Goal: Information Seeking & Learning: Check status

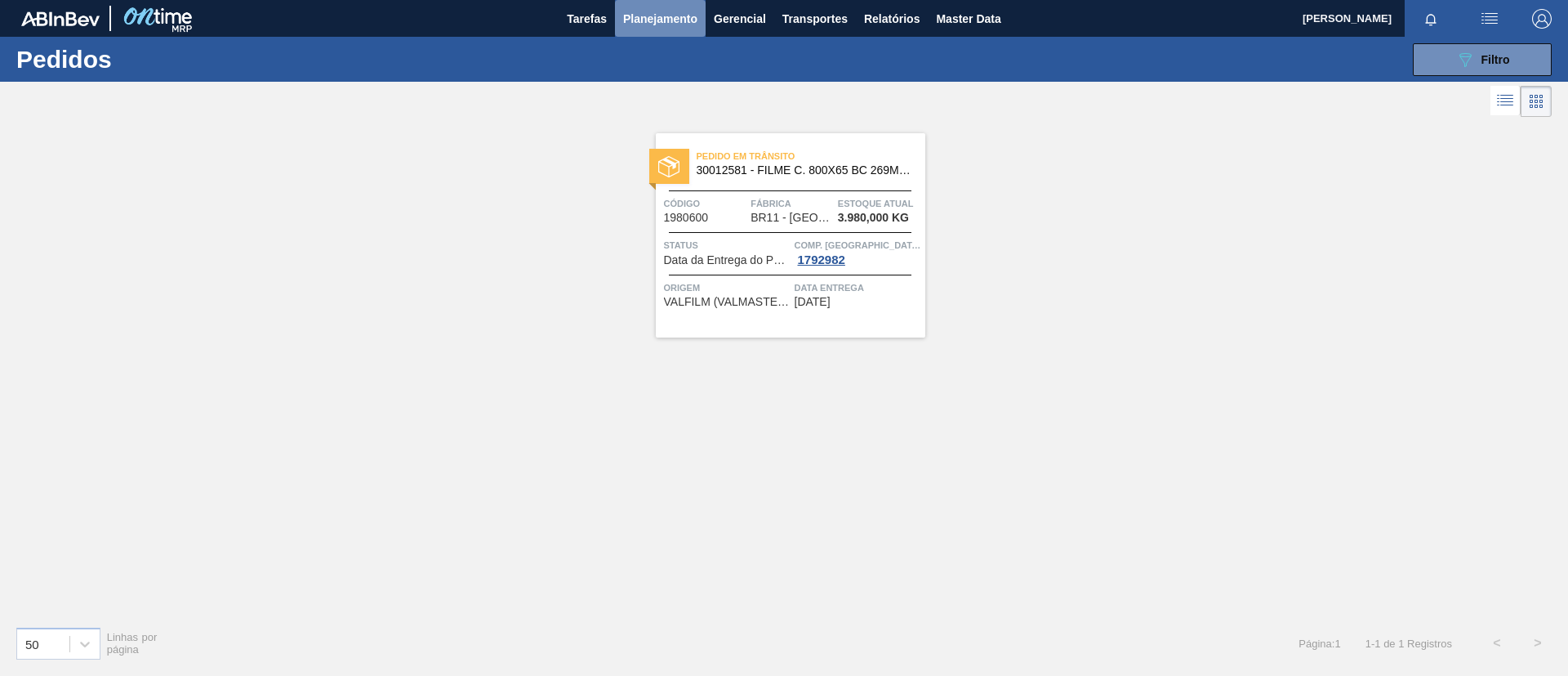
click at [673, 27] on span "Planejamento" at bounding box center [660, 18] width 74 height 19
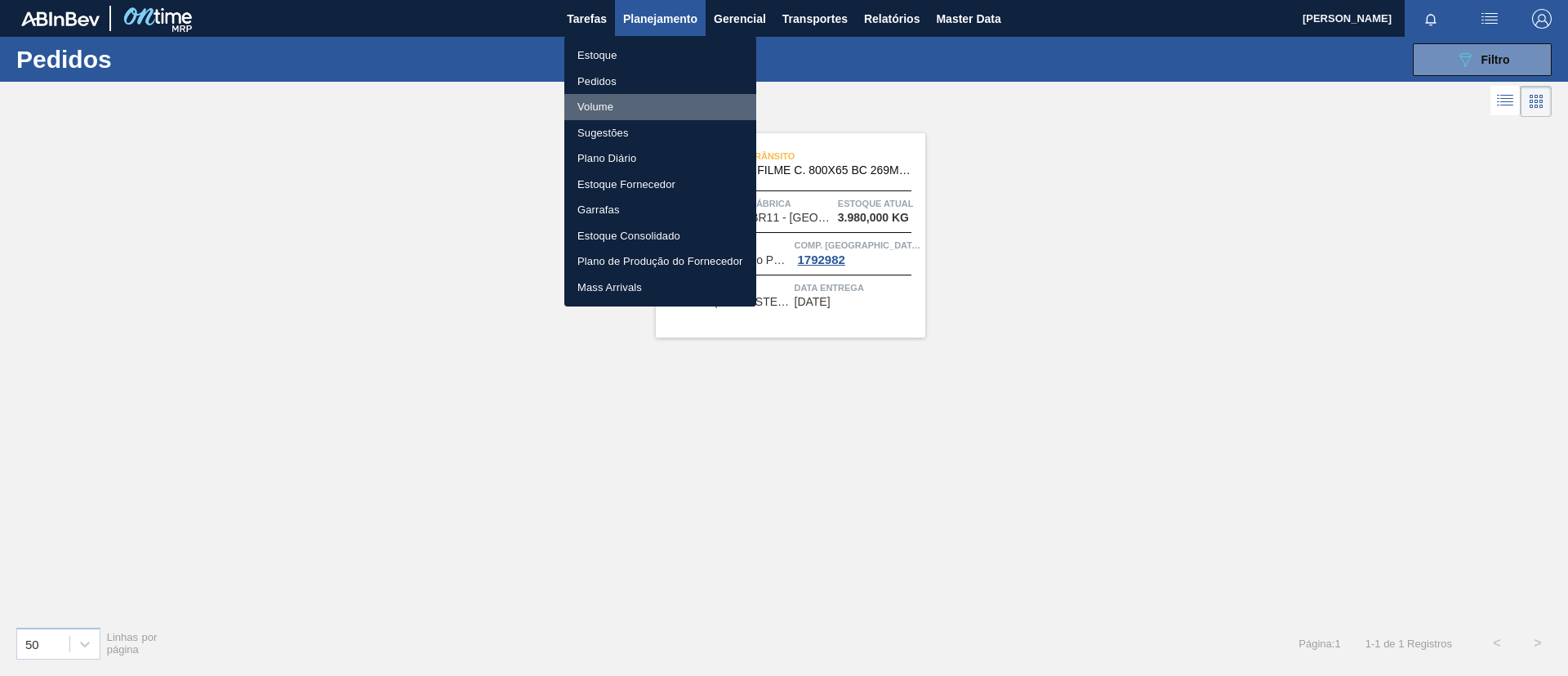
click at [651, 100] on li "Volume" at bounding box center [660, 107] width 192 height 26
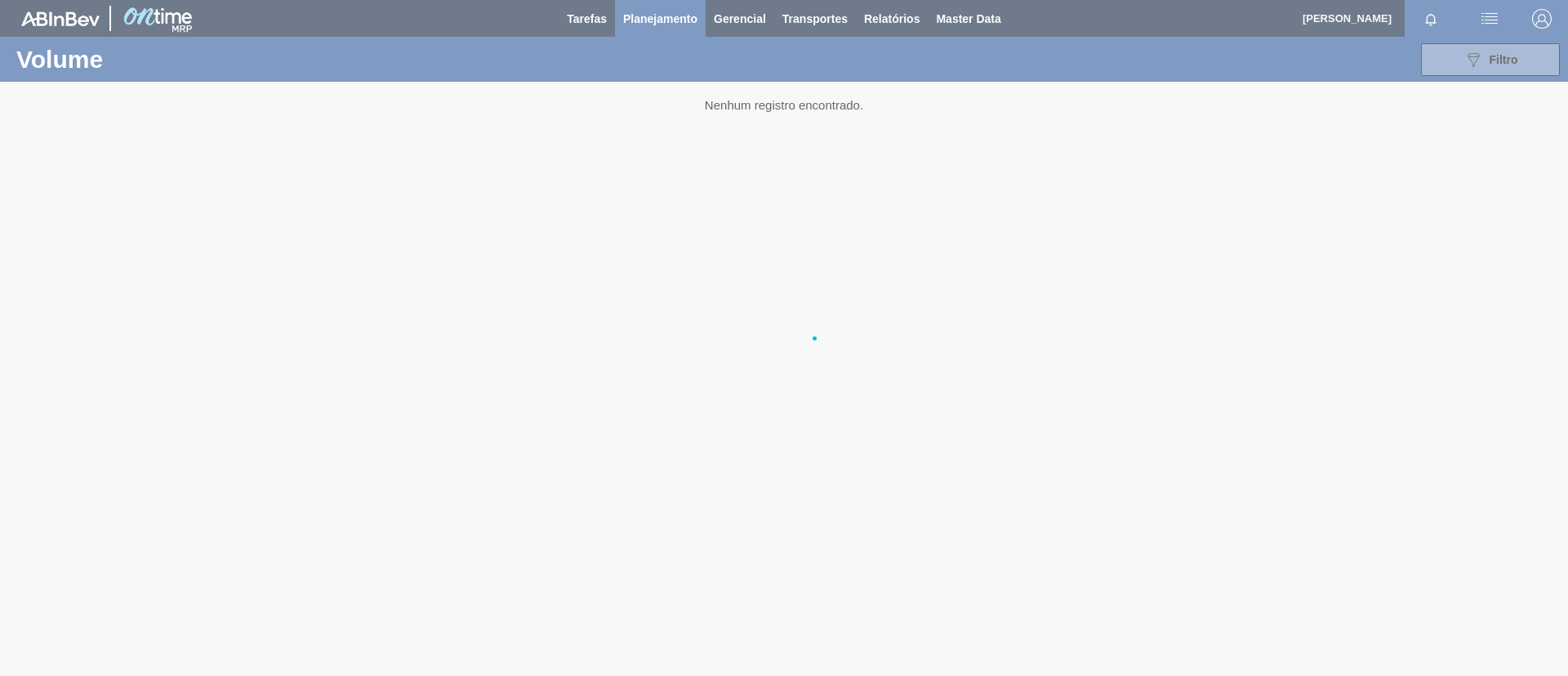
click at [651, 100] on ul "Estoque Pedidos Volume Sugestões Plano Diário Estoque Fornecedor Garrafas Estoq…" at bounding box center [660, 122] width 144 height 152
click at [664, 25] on div at bounding box center [784, 338] width 1568 height 676
click at [664, 27] on div at bounding box center [784, 338] width 1568 height 676
click at [654, 19] on div at bounding box center [784, 338] width 1568 height 676
click at [653, 19] on div at bounding box center [784, 338] width 1568 height 676
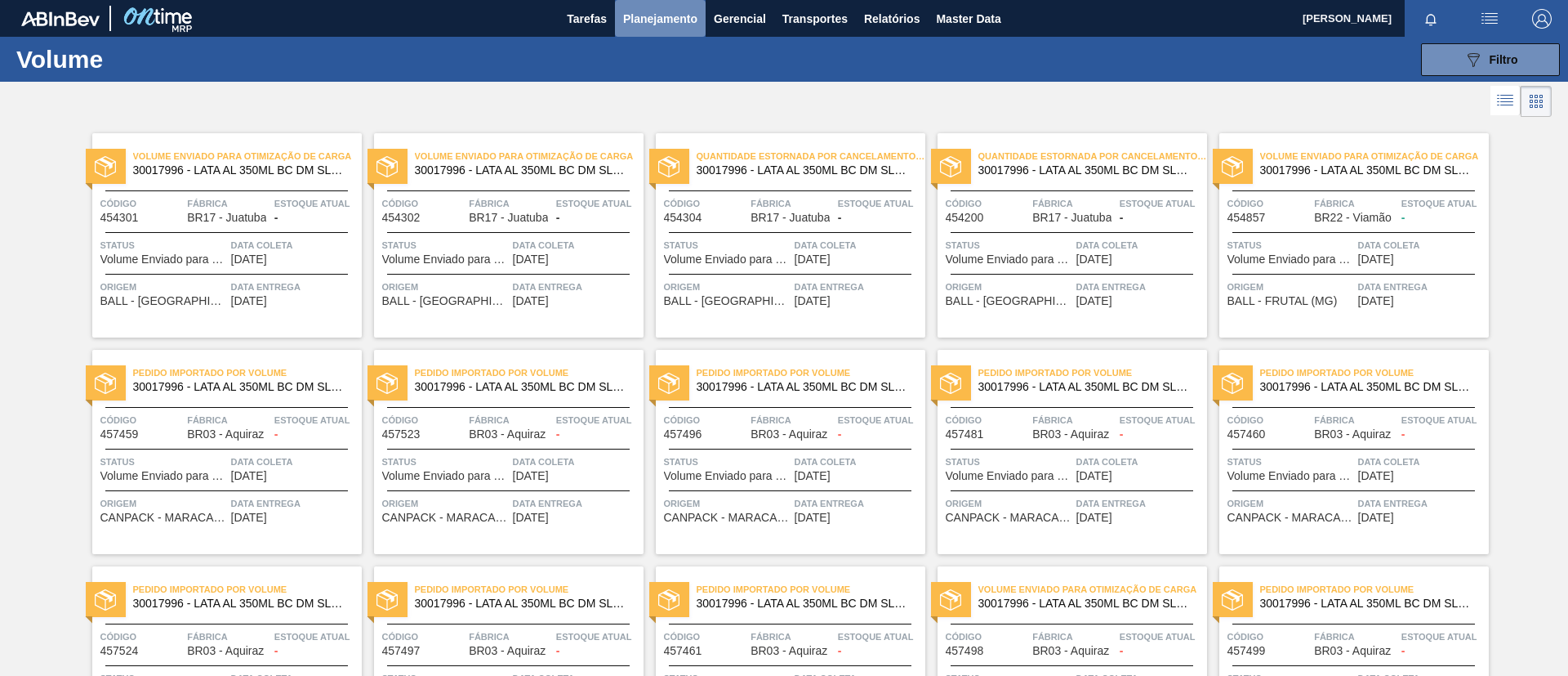
click at [664, 20] on span "Planejamento" at bounding box center [660, 18] width 74 height 19
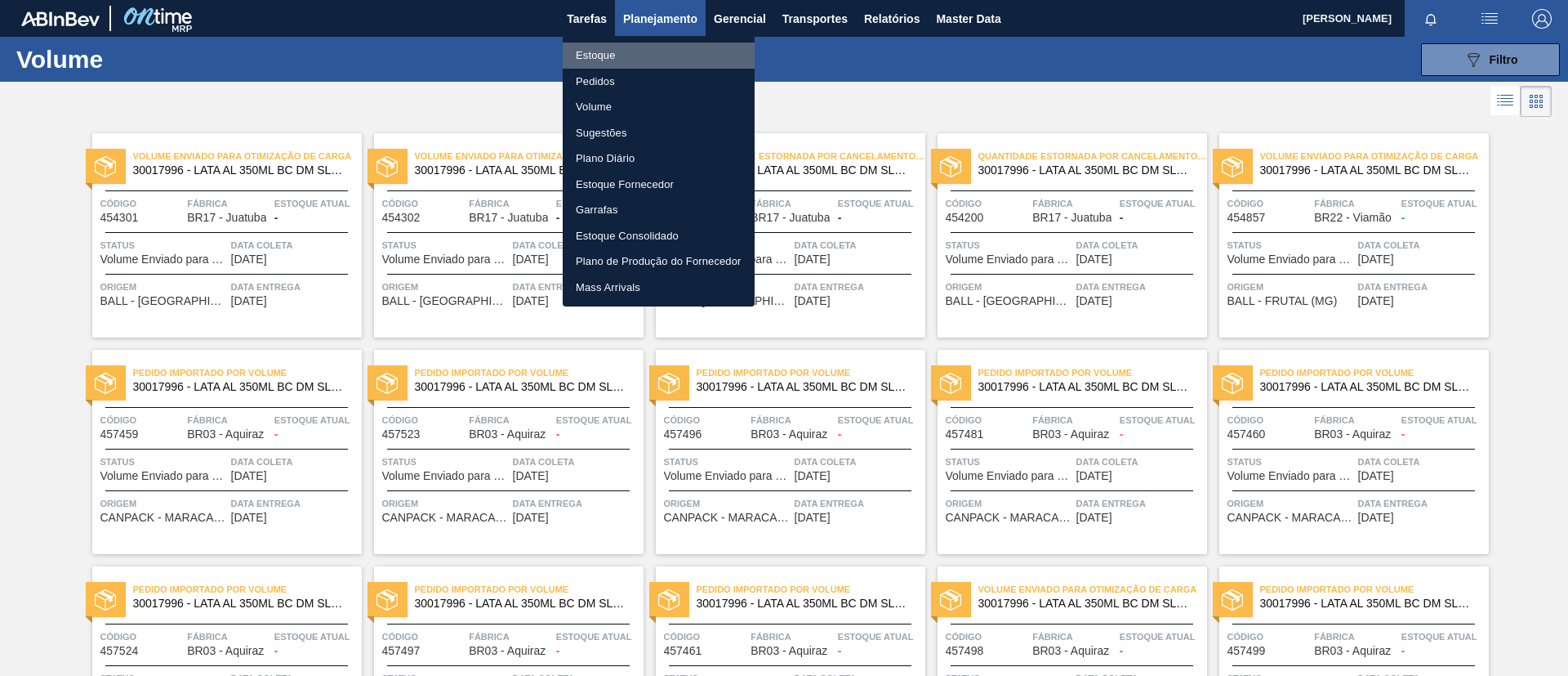
click at [639, 61] on li "Estoque" at bounding box center [659, 56] width 192 height 26
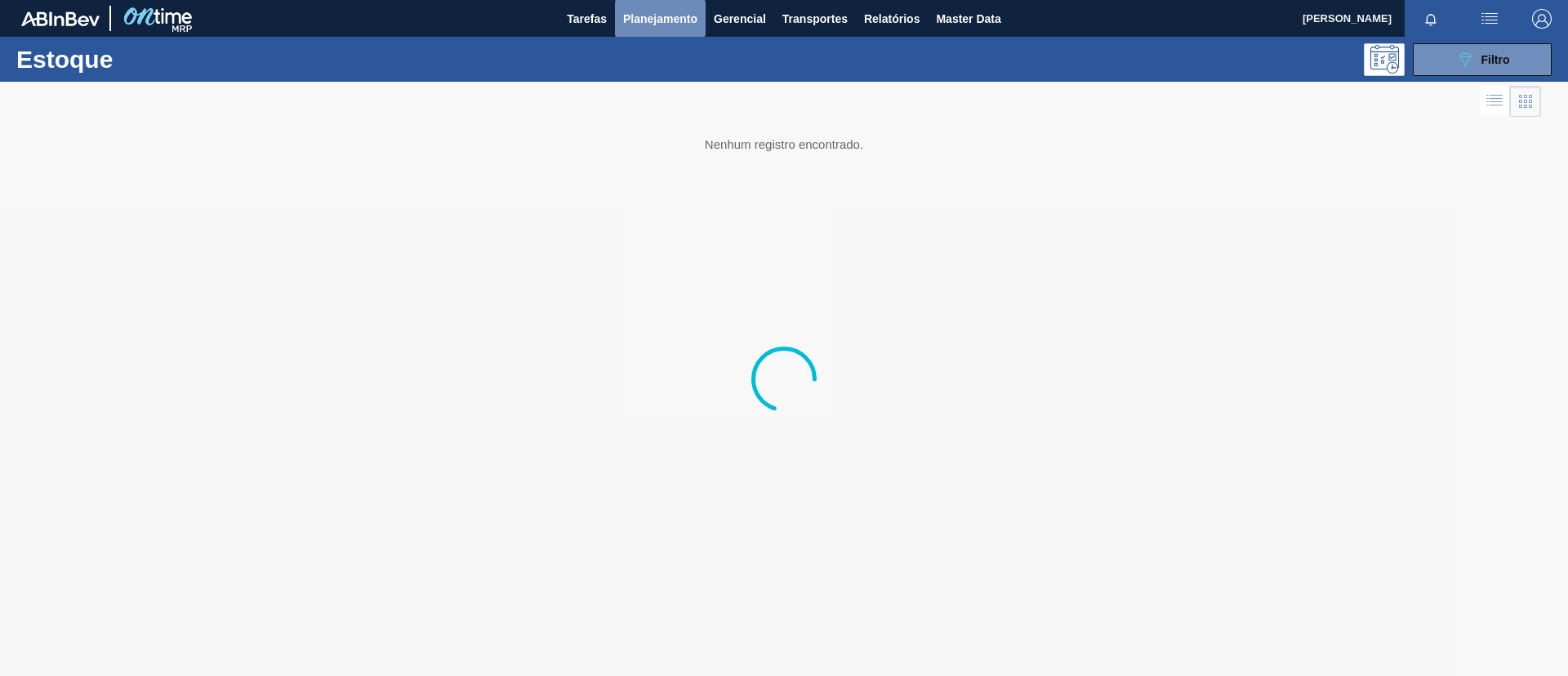
click at [669, 24] on span "Planejamento" at bounding box center [660, 18] width 74 height 19
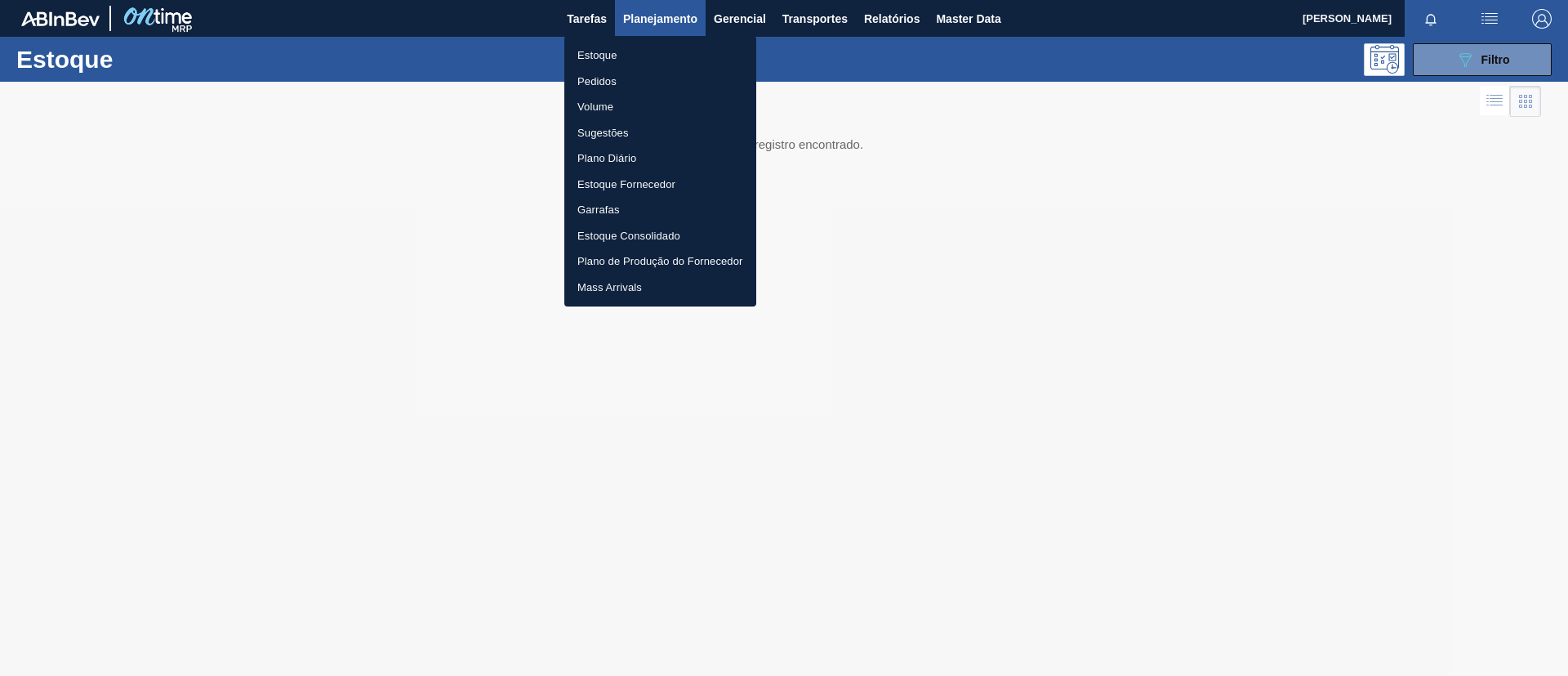
click at [638, 67] on li "Estoque" at bounding box center [660, 56] width 192 height 26
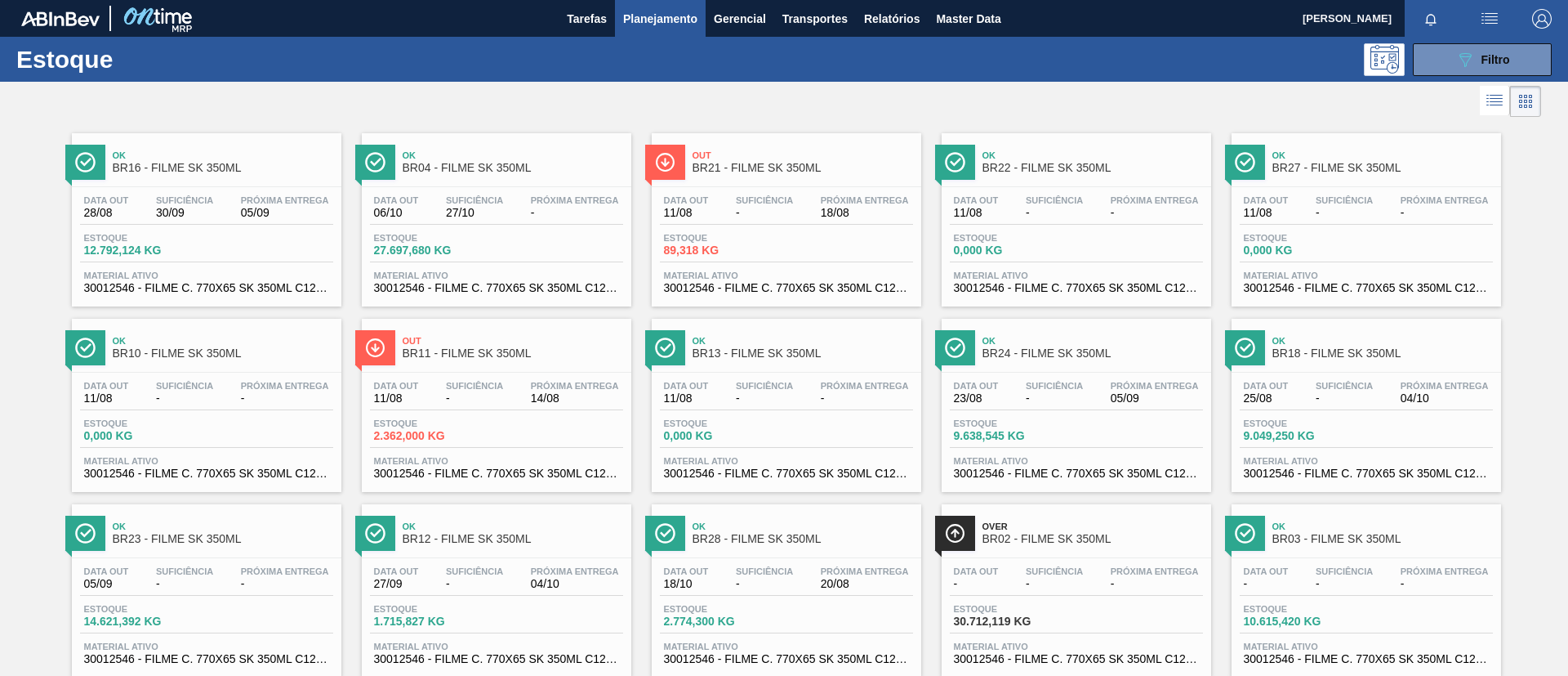
click at [647, 45] on div "089F7B8B-B2A5-4AFE-B5C0-19BA573D28AC Filtro" at bounding box center [910, 59] width 1299 height 32
click at [656, 31] on button "Planejamento" at bounding box center [660, 18] width 91 height 37
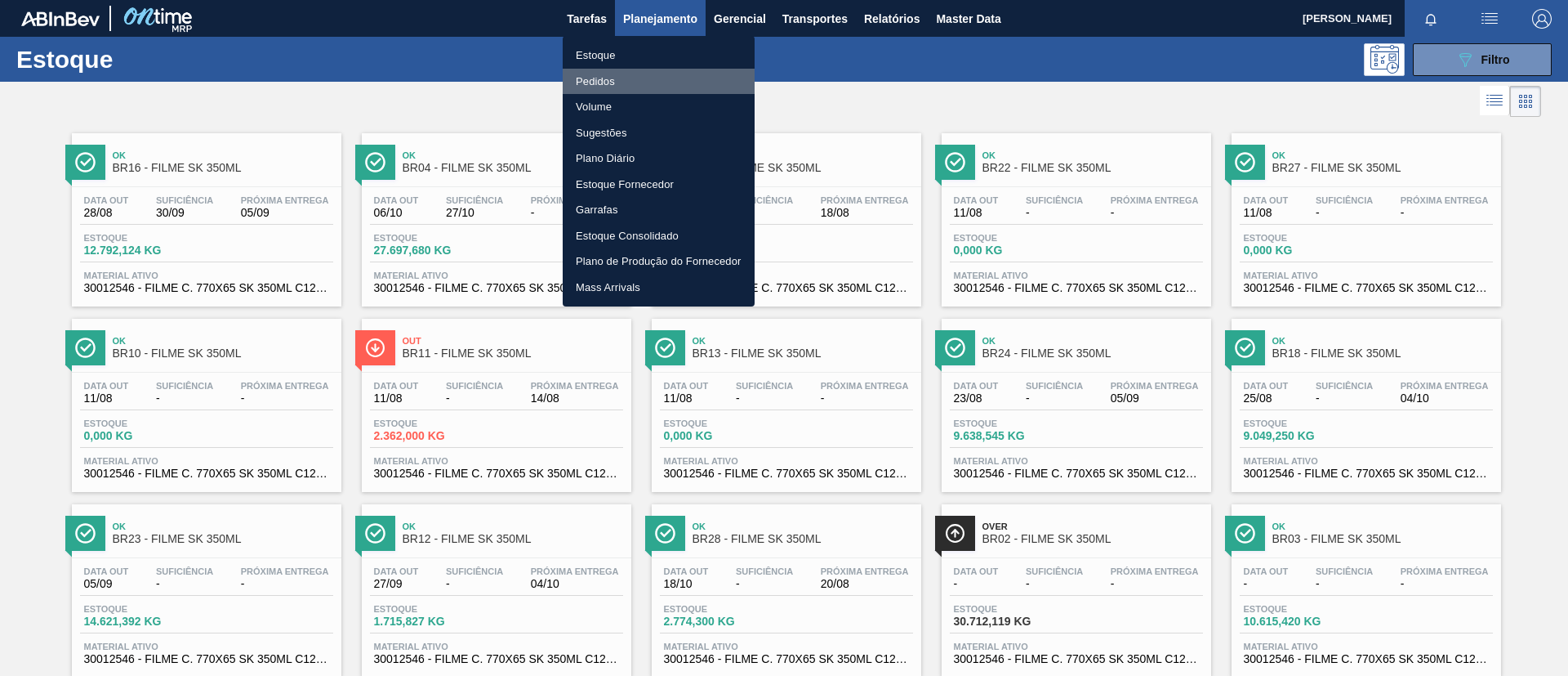
click at [624, 82] on li "Pedidos" at bounding box center [659, 82] width 192 height 26
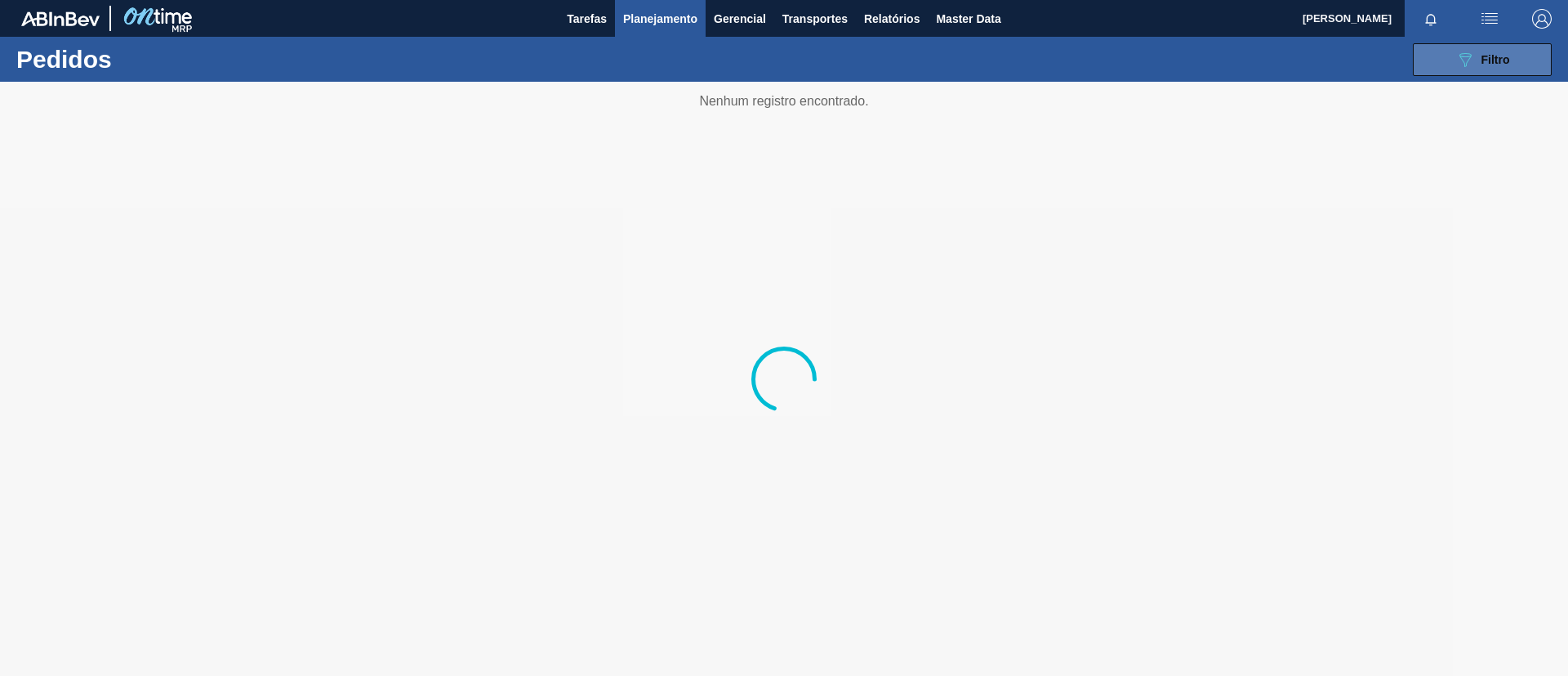
click at [1477, 66] on div "089F7B8B-B2A5-4AFE-B5C0-19BA573D28AC Filtro" at bounding box center [1482, 59] width 55 height 19
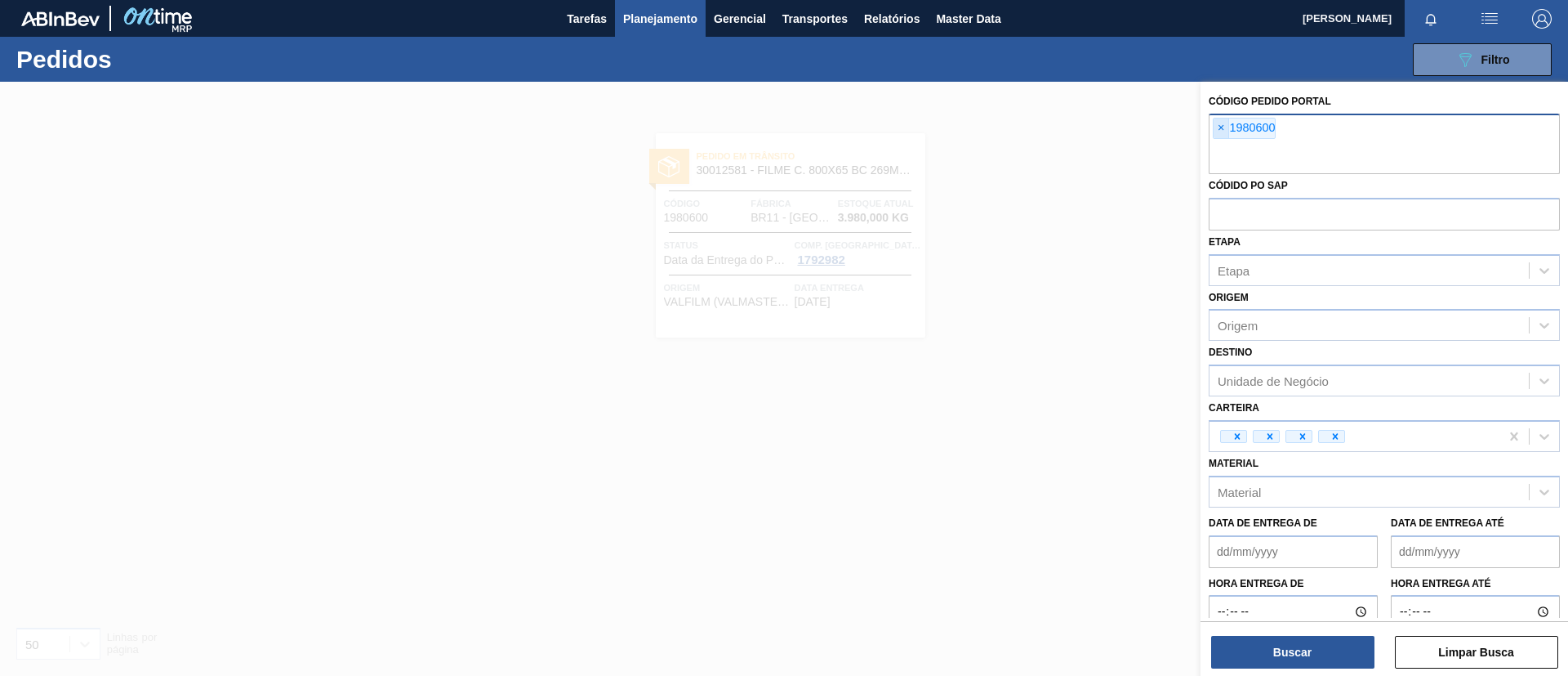
click at [1219, 126] on span "×" at bounding box center [1221, 128] width 16 height 19
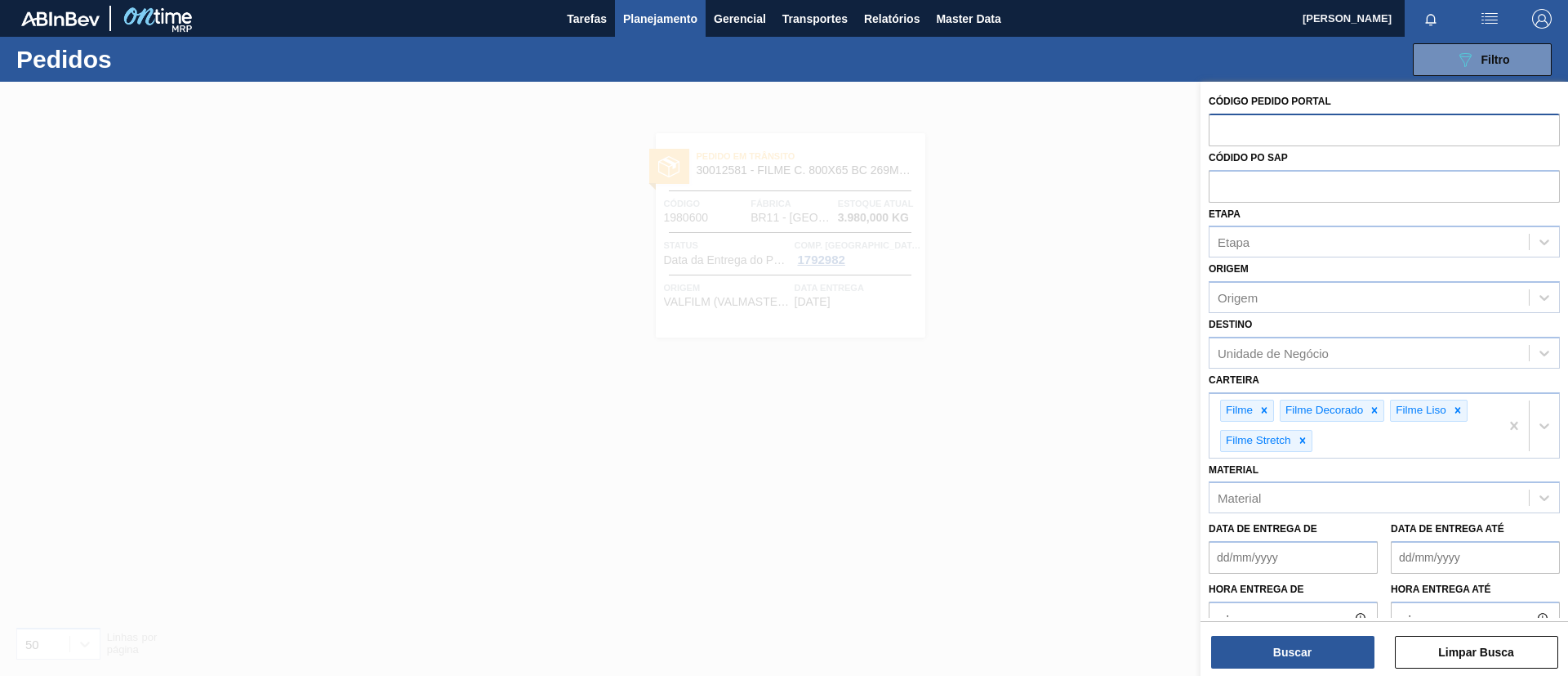
paste input "1974932"
type input "1974932"
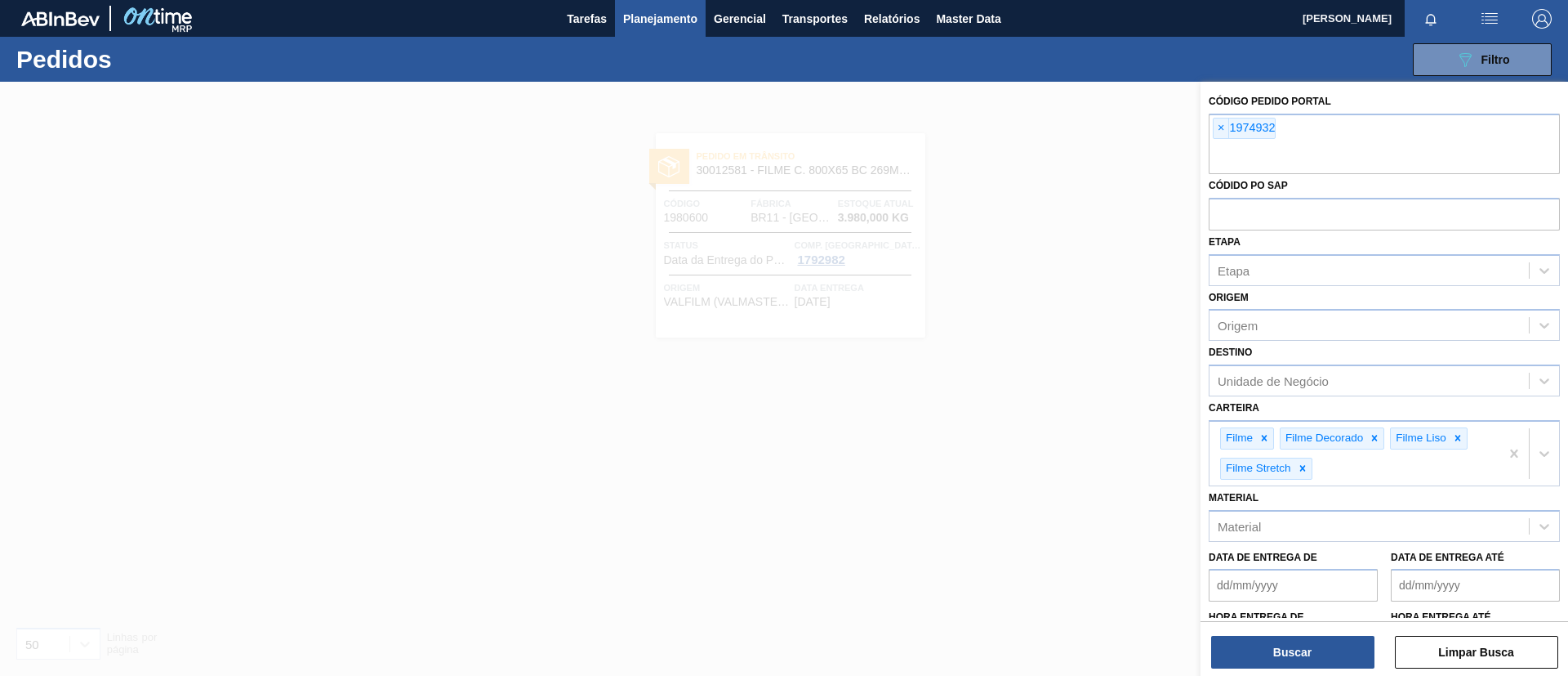
paste input "1994286"
type input "1994286"
click at [1323, 631] on div "Buscar Limpar Busca" at bounding box center [1384, 644] width 368 height 45
click at [1326, 641] on button "Buscar" at bounding box center [1292, 652] width 163 height 32
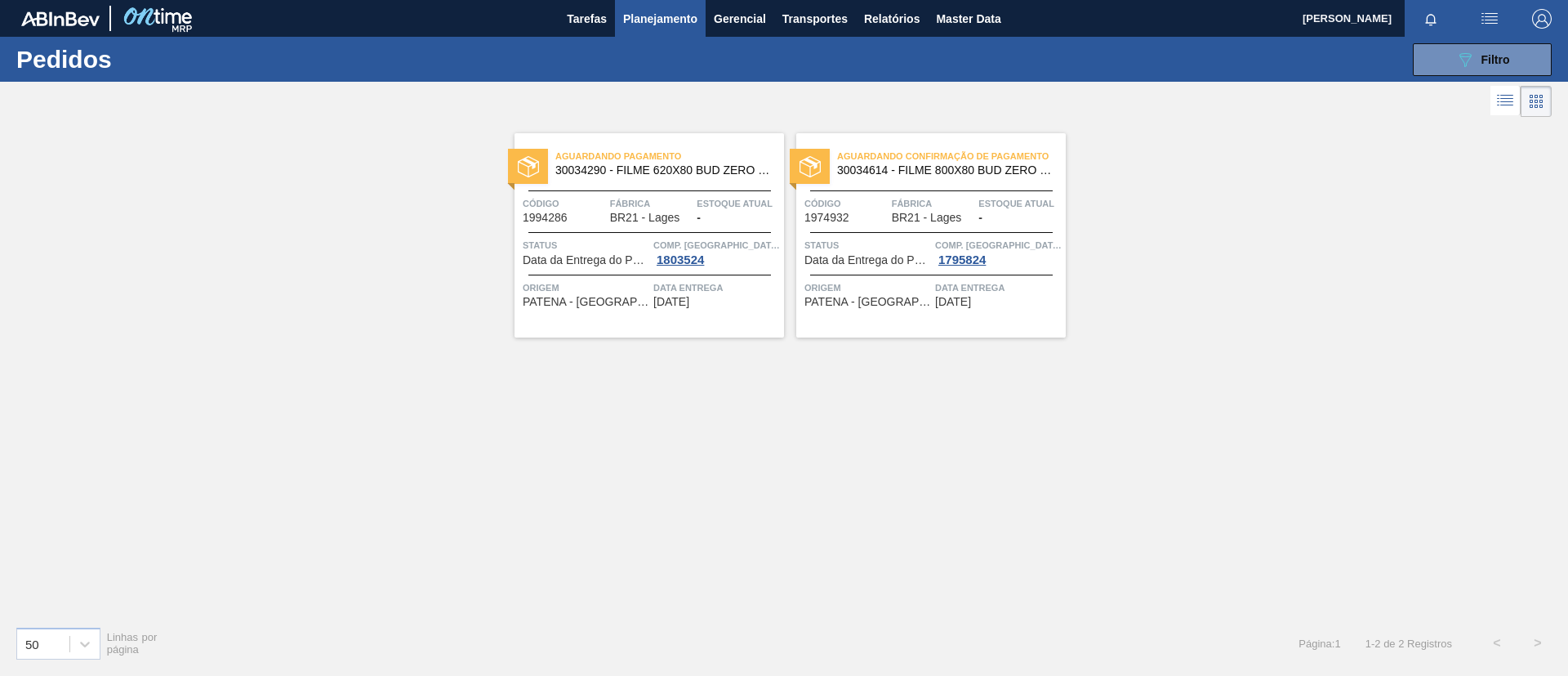
click at [955, 176] on div "Aguardando Confirmação de Pagamento 30034614 - FILME 800X80 BUD ZERO 473ML C12" at bounding box center [931, 164] width 270 height 37
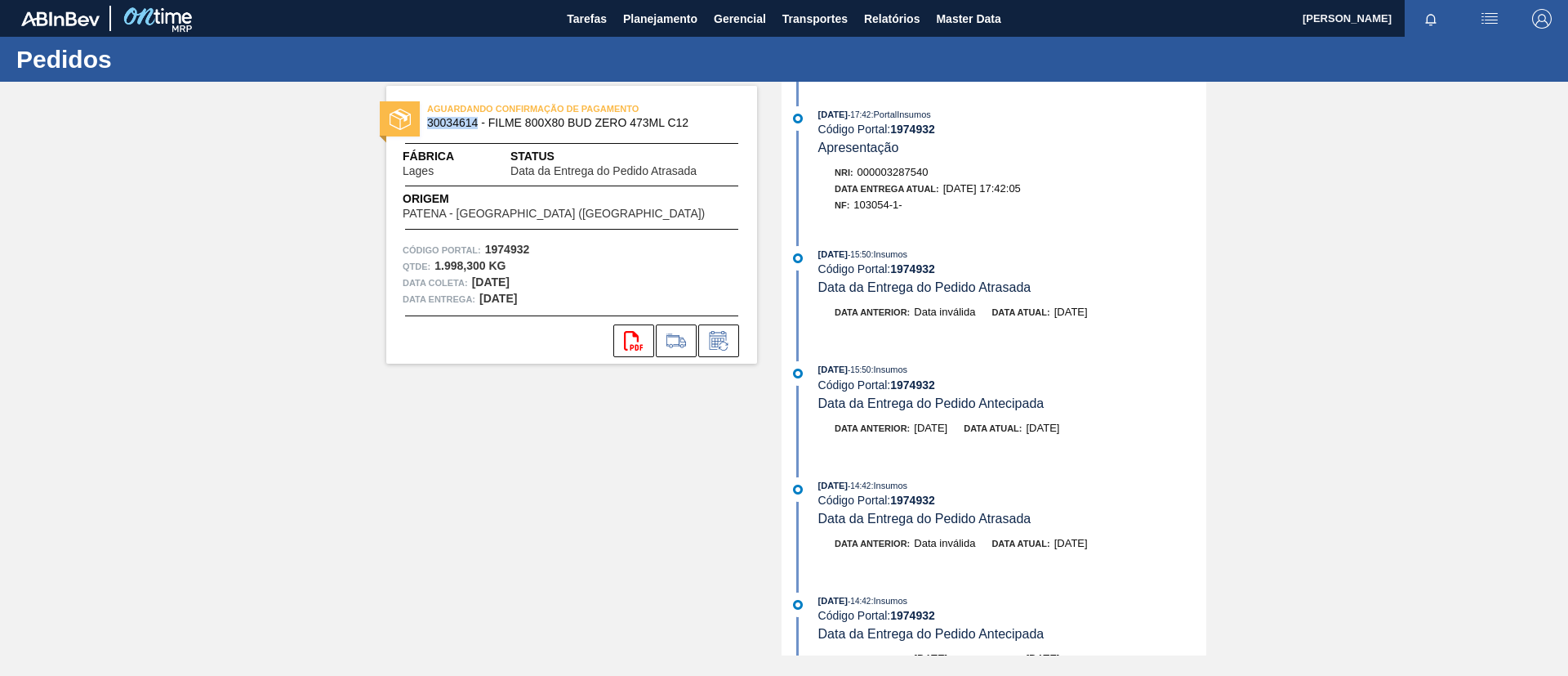
drag, startPoint x: 427, startPoint y: 121, endPoint x: 478, endPoint y: 126, distance: 51.2
click at [478, 126] on div "AGUARDANDO CONFIRMAÇÃO DE PAGAMENTO 30034614 - FILME 800X80 BUD ZERO 473ML C12" at bounding box center [571, 116] width 371 height 37
copy span "30034614"
click at [669, 27] on span "Planejamento" at bounding box center [660, 18] width 74 height 19
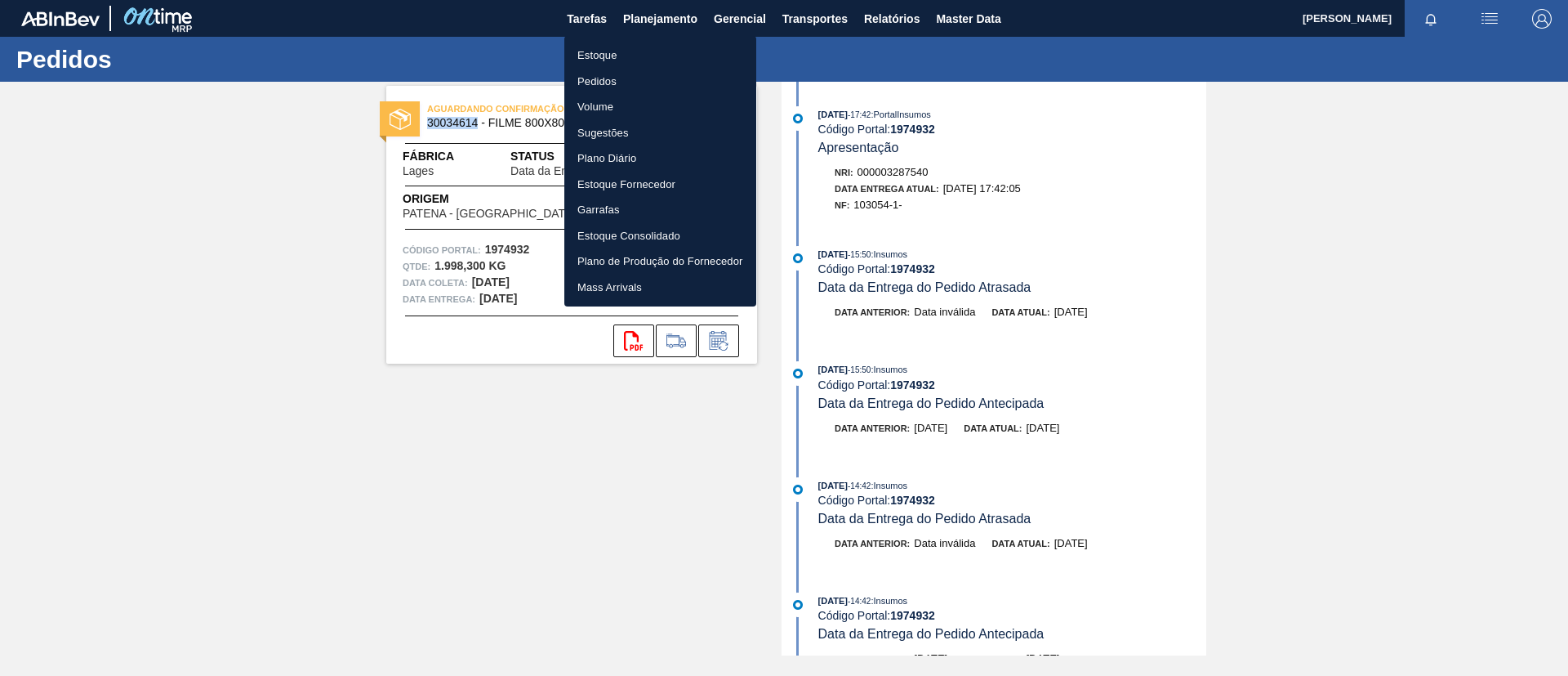
click at [684, 54] on li "Estoque" at bounding box center [660, 56] width 192 height 26
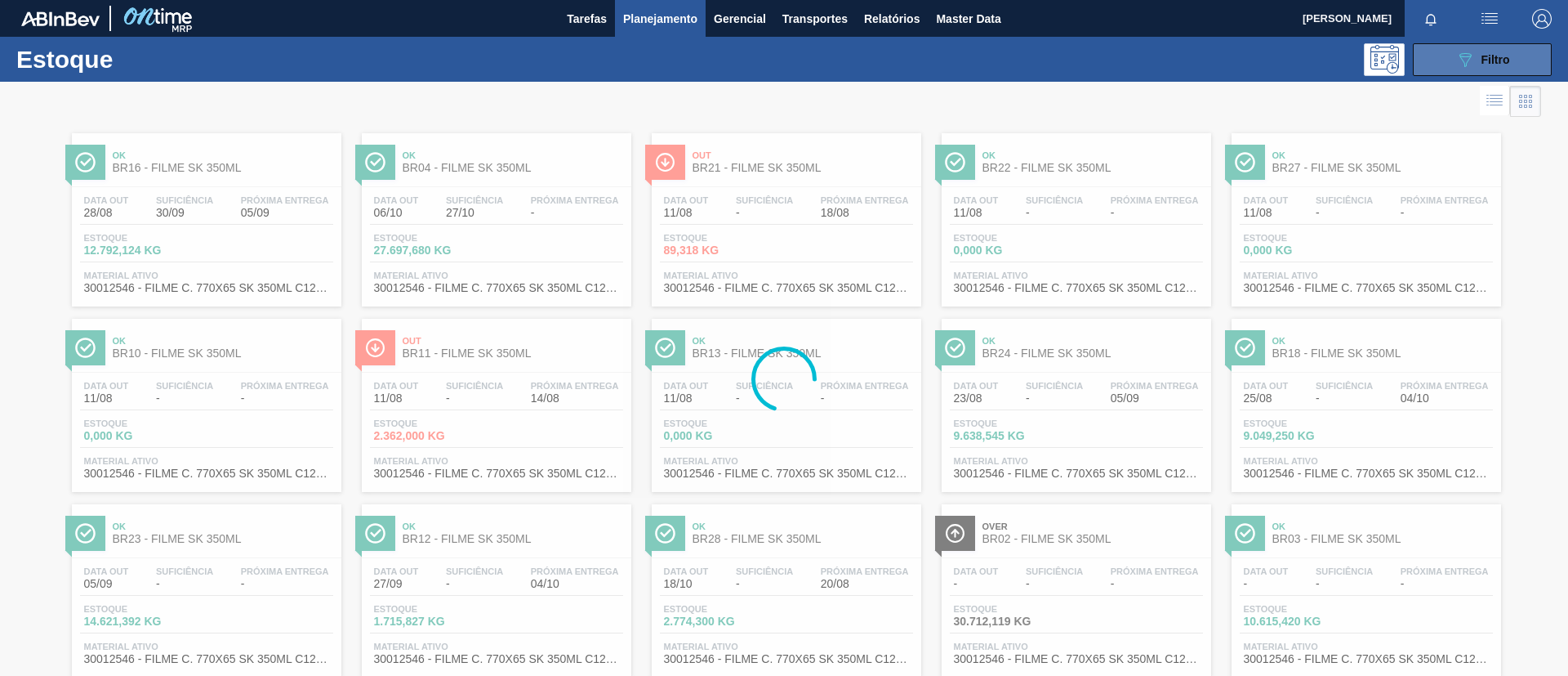
click at [1514, 64] on button "089F7B8B-B2A5-4AFE-B5C0-19BA573D28AC Filtro" at bounding box center [1482, 59] width 139 height 32
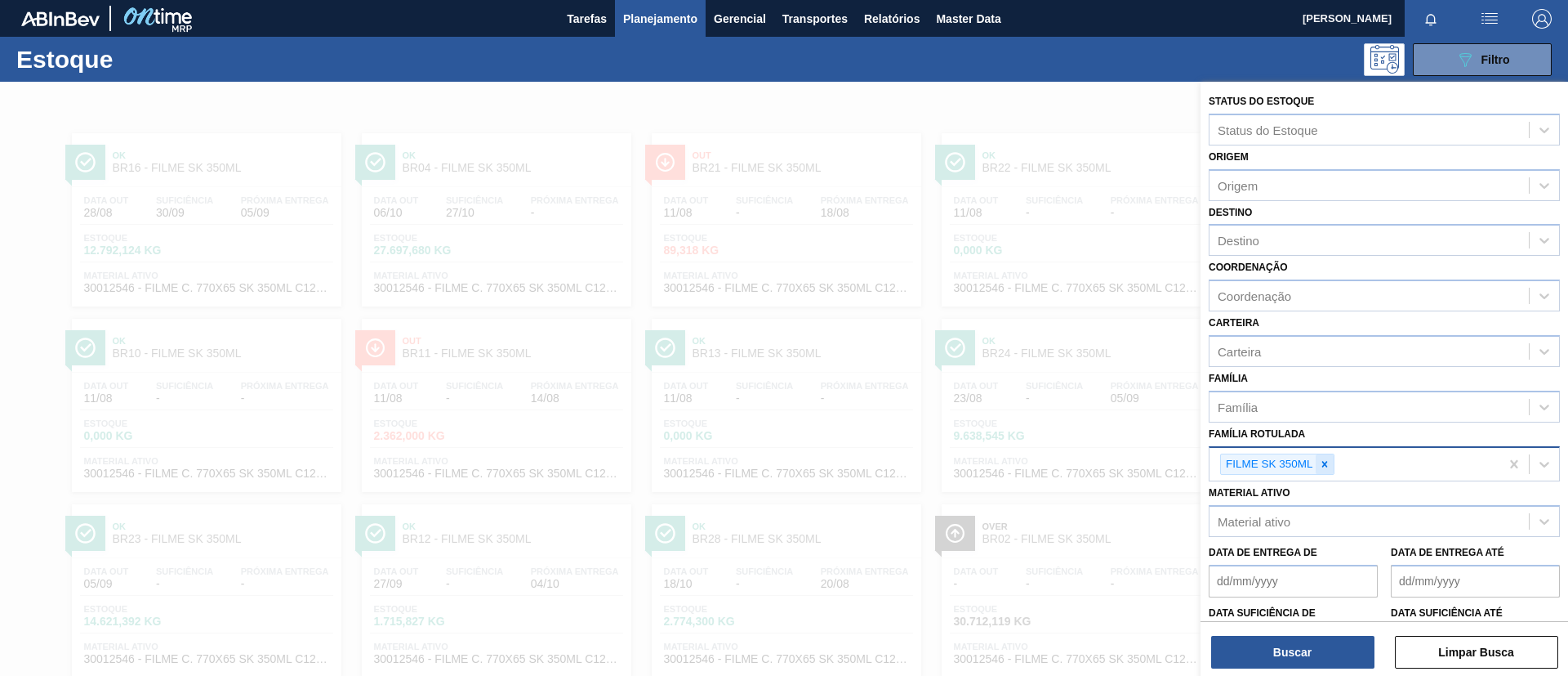
click at [1322, 462] on icon at bounding box center [1324, 464] width 11 height 11
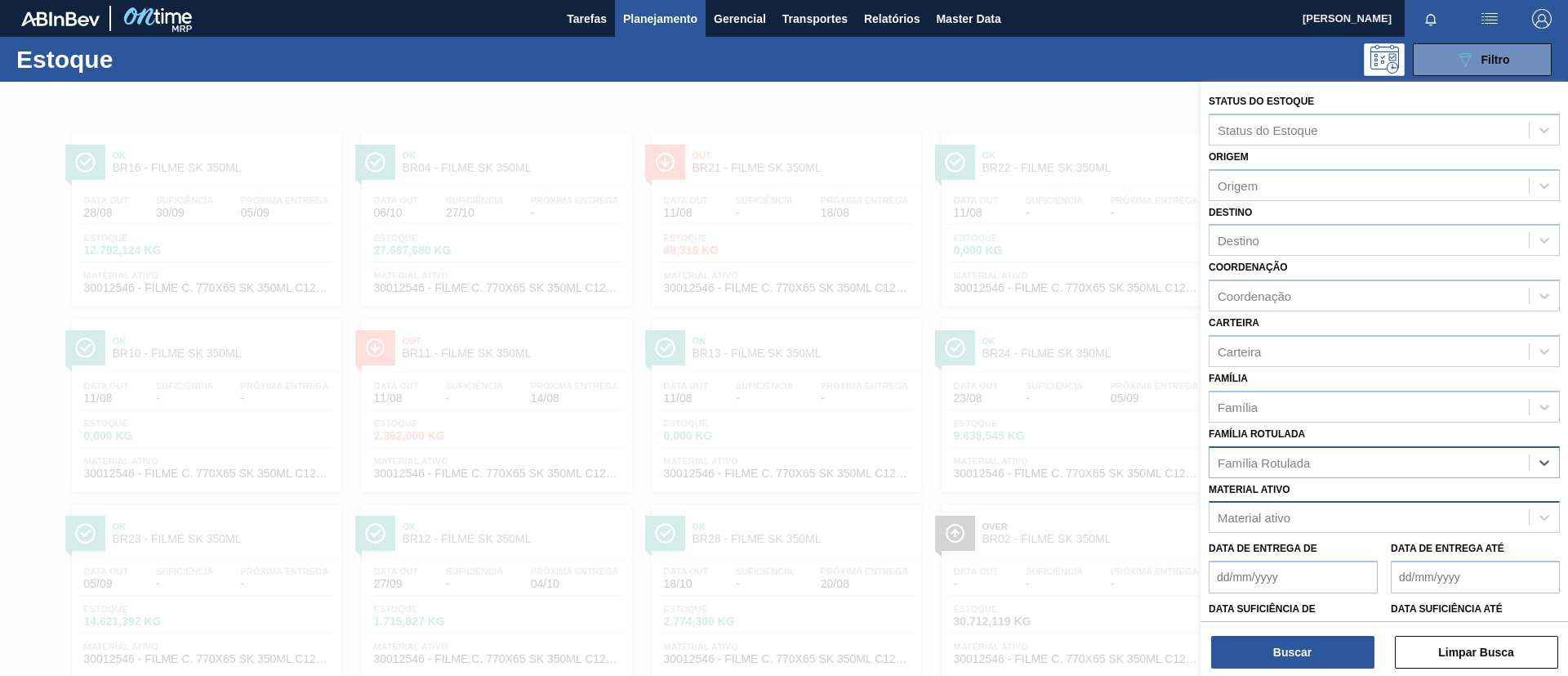
click at [1308, 506] on div "Material ativo" at bounding box center [1384, 516] width 351 height 31
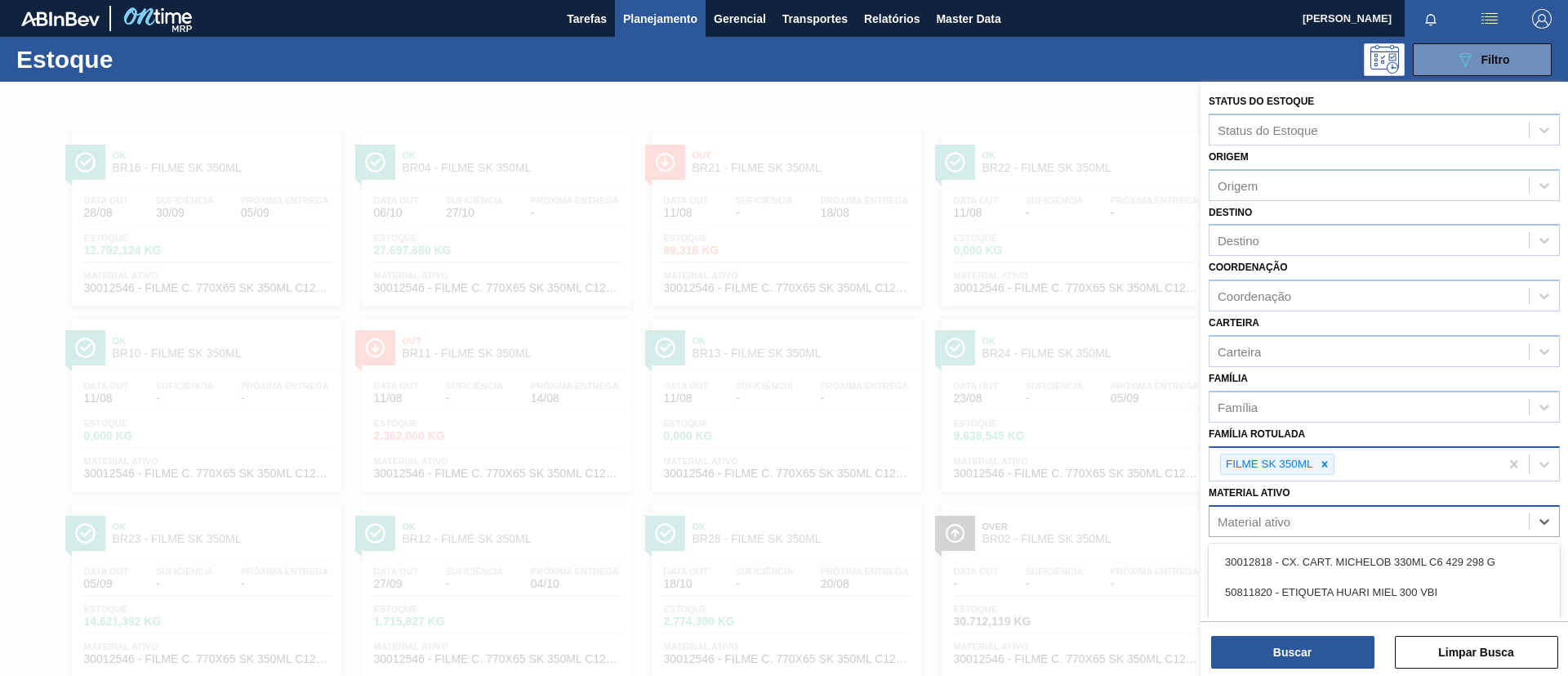
scroll to position [120, 0]
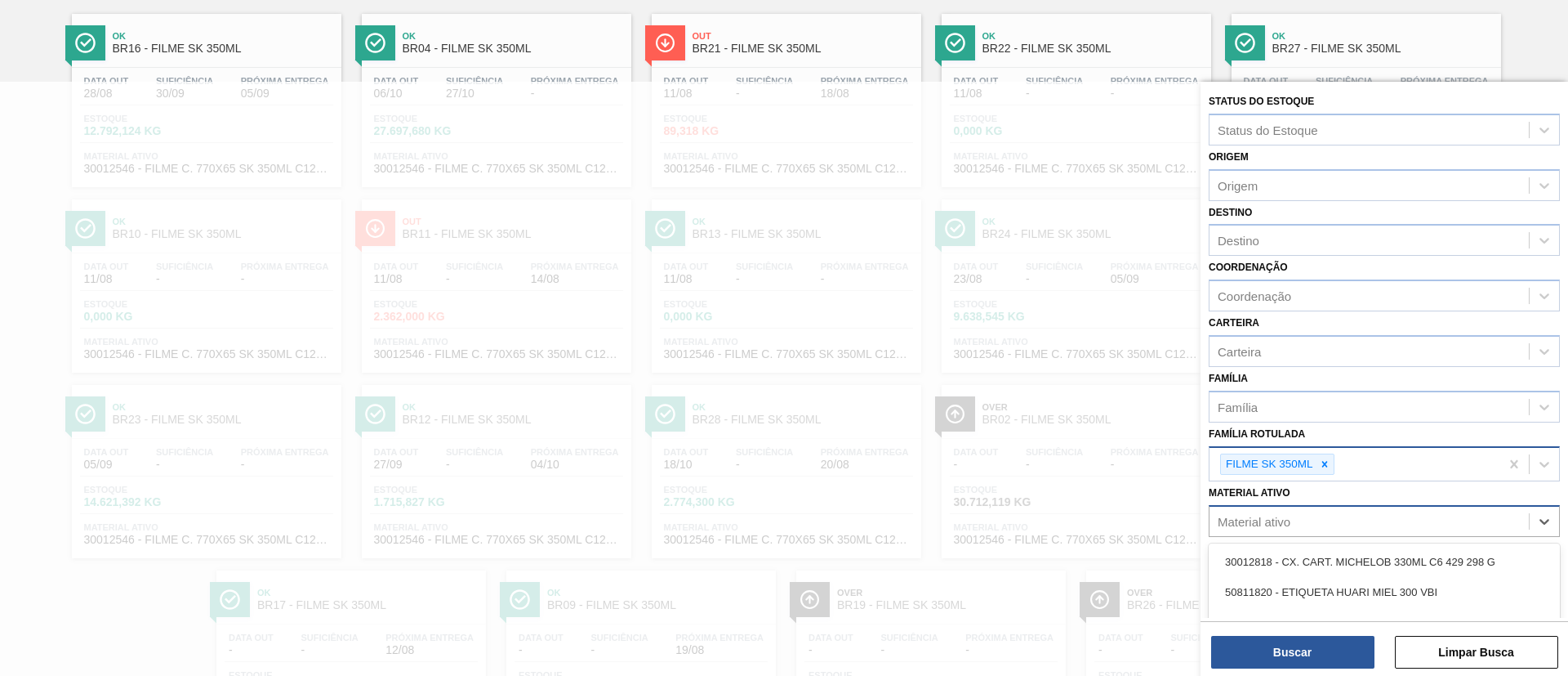
paste ativo "30034614"
type ativo "30034614"
drag, startPoint x: 1325, startPoint y: 556, endPoint x: 1333, endPoint y: 460, distance: 96.3
click at [1325, 554] on div "30034614 - FILME 800X80 BUD ZERO 473ML C12" at bounding box center [1384, 562] width 351 height 31
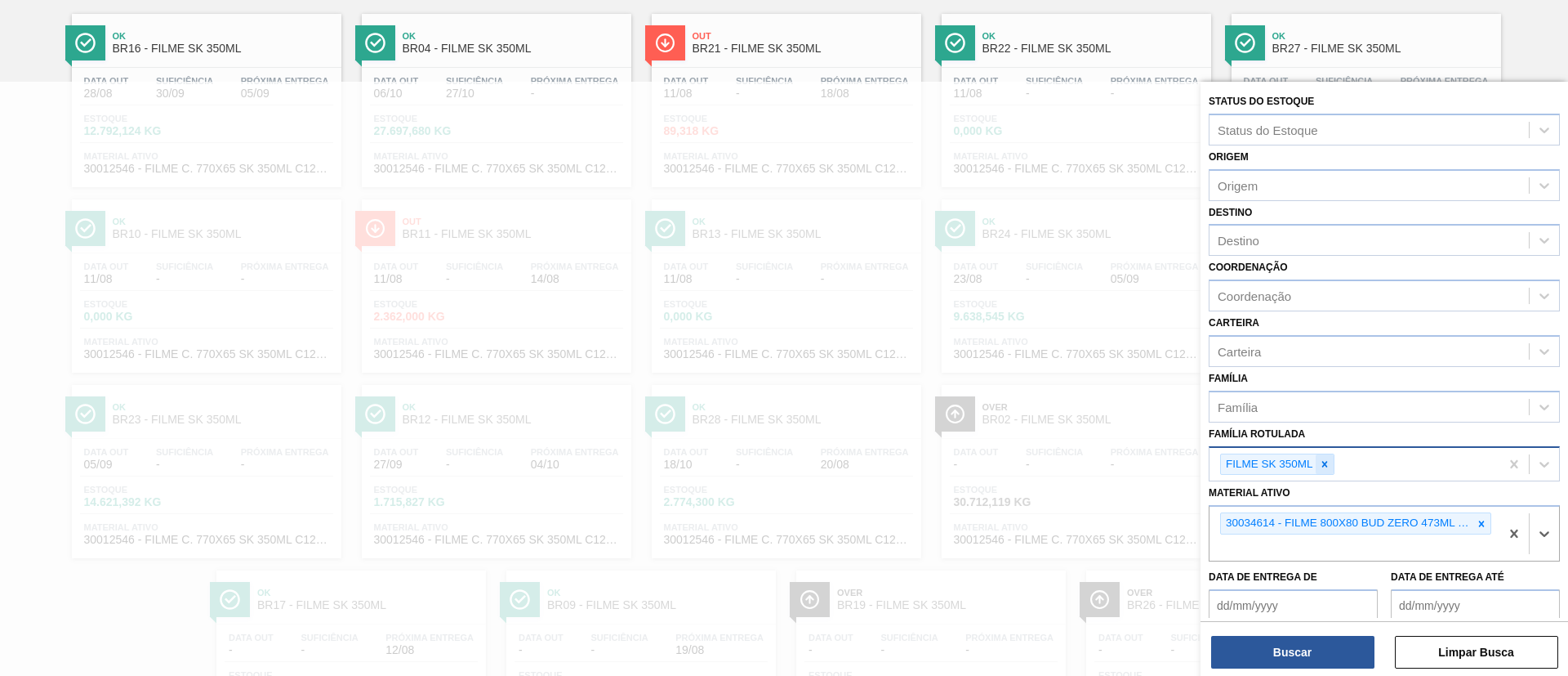
click at [1324, 460] on icon at bounding box center [1324, 464] width 11 height 11
click at [1292, 222] on div "Destino Destino" at bounding box center [1384, 229] width 351 height 56
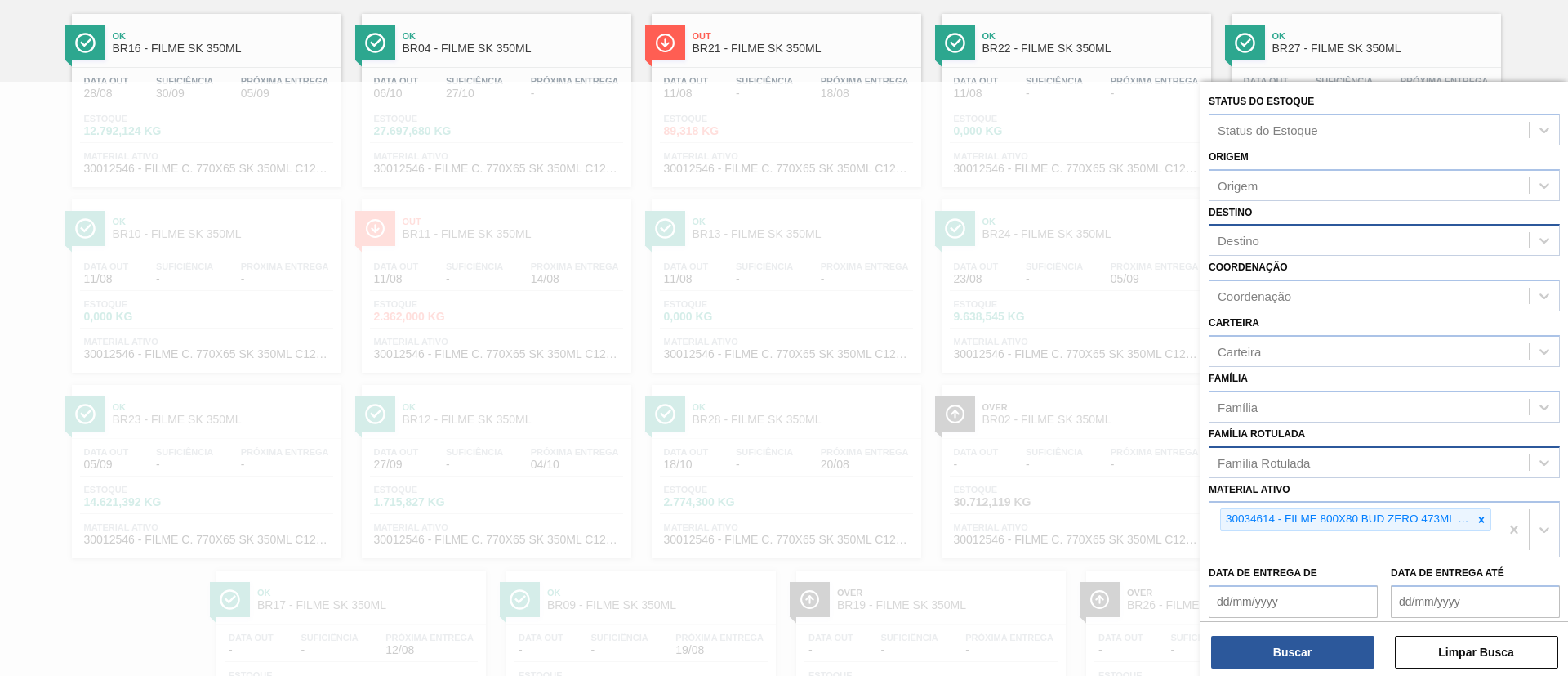
click at [1296, 227] on div "Destino" at bounding box center [1384, 239] width 351 height 31
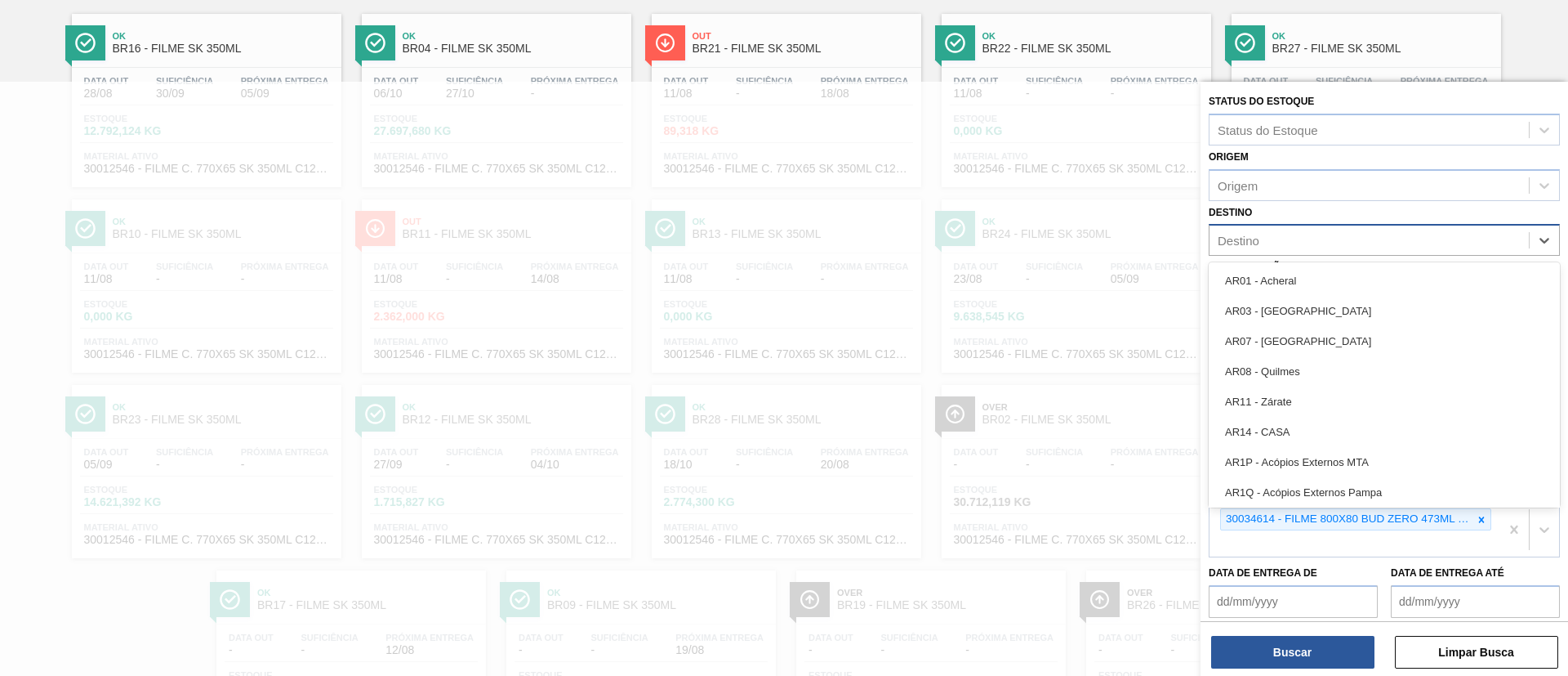
type input "k"
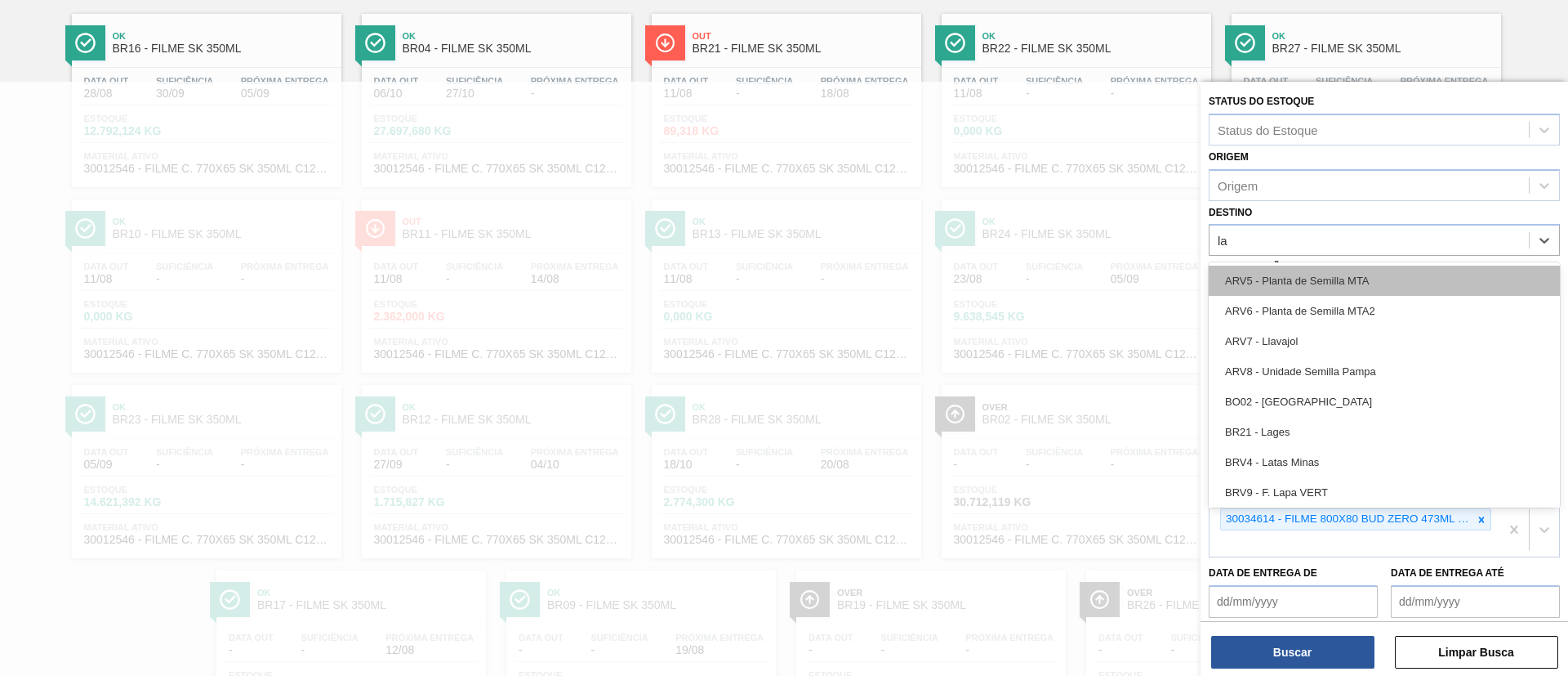
type input "lag"
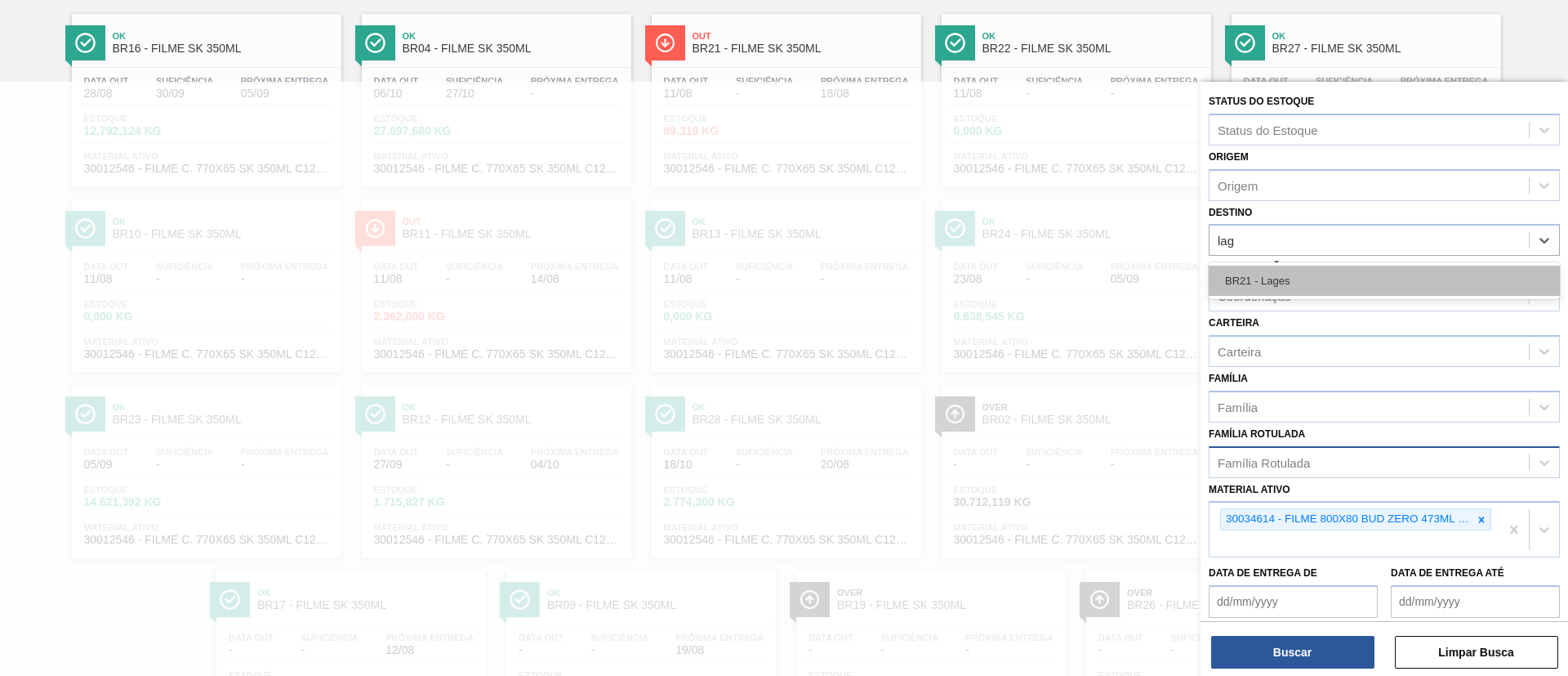
drag, startPoint x: 1310, startPoint y: 272, endPoint x: 1323, endPoint y: 494, distance: 222.4
click at [1310, 272] on div "BR21 - Lages" at bounding box center [1384, 280] width 351 height 31
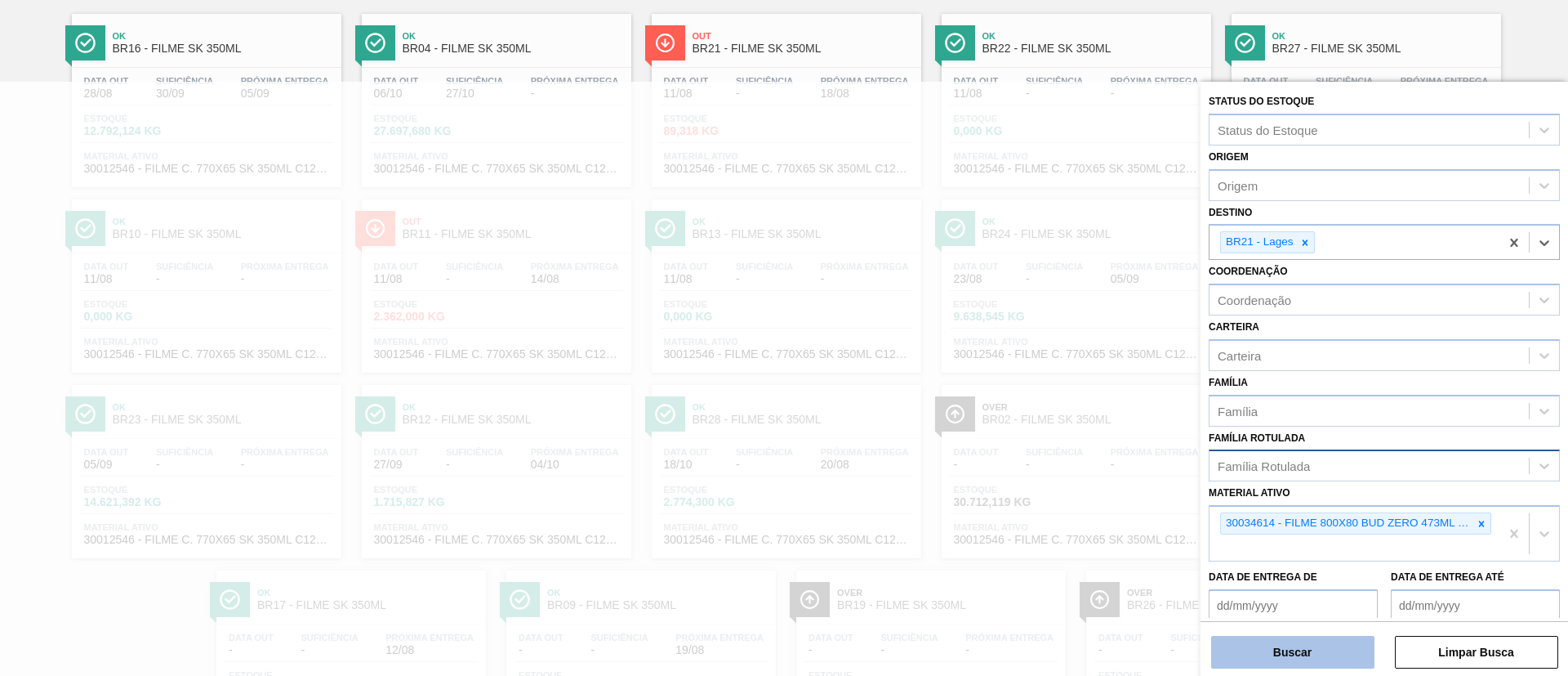
click at [1310, 648] on button "Buscar" at bounding box center [1292, 652] width 163 height 32
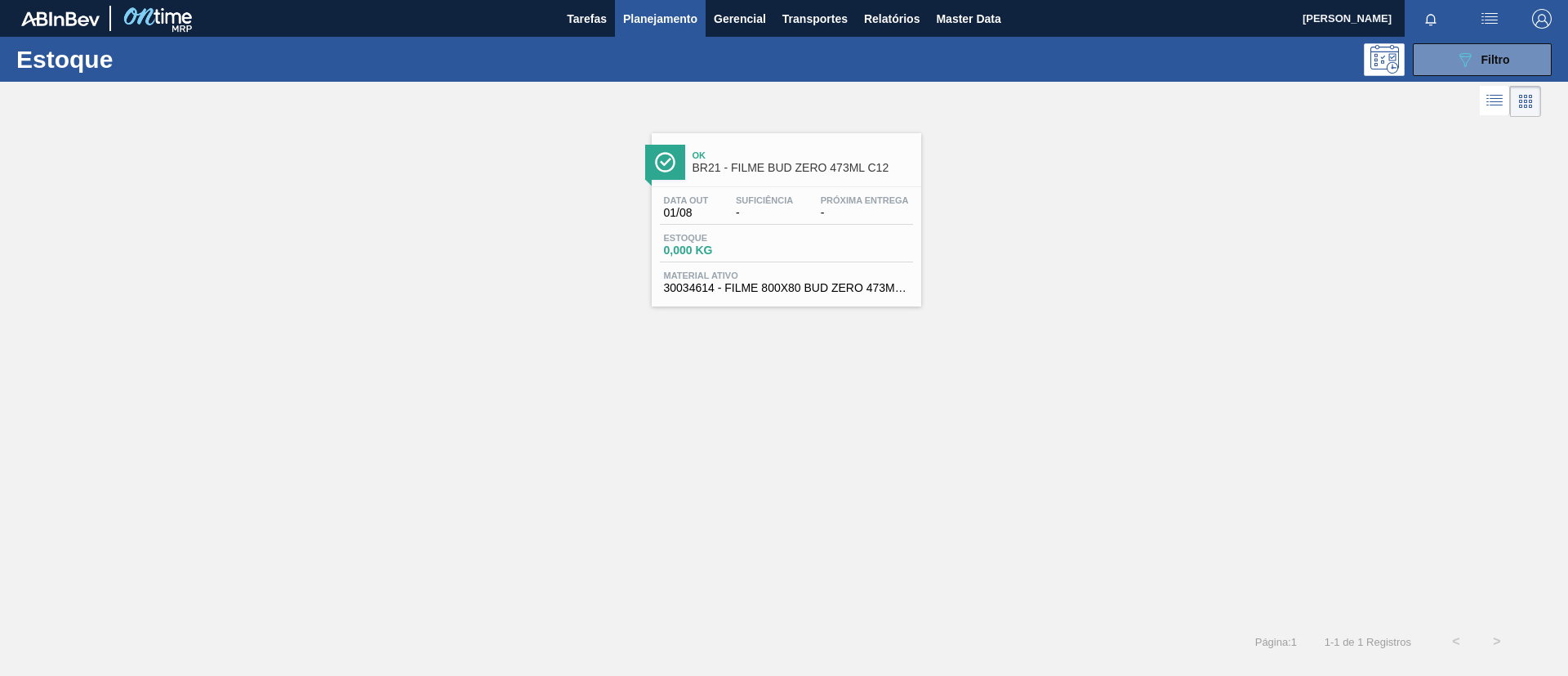
click at [805, 141] on div "Ok BR21 - FILME BUD ZERO 473ML C12" at bounding box center [786, 160] width 270 height 37
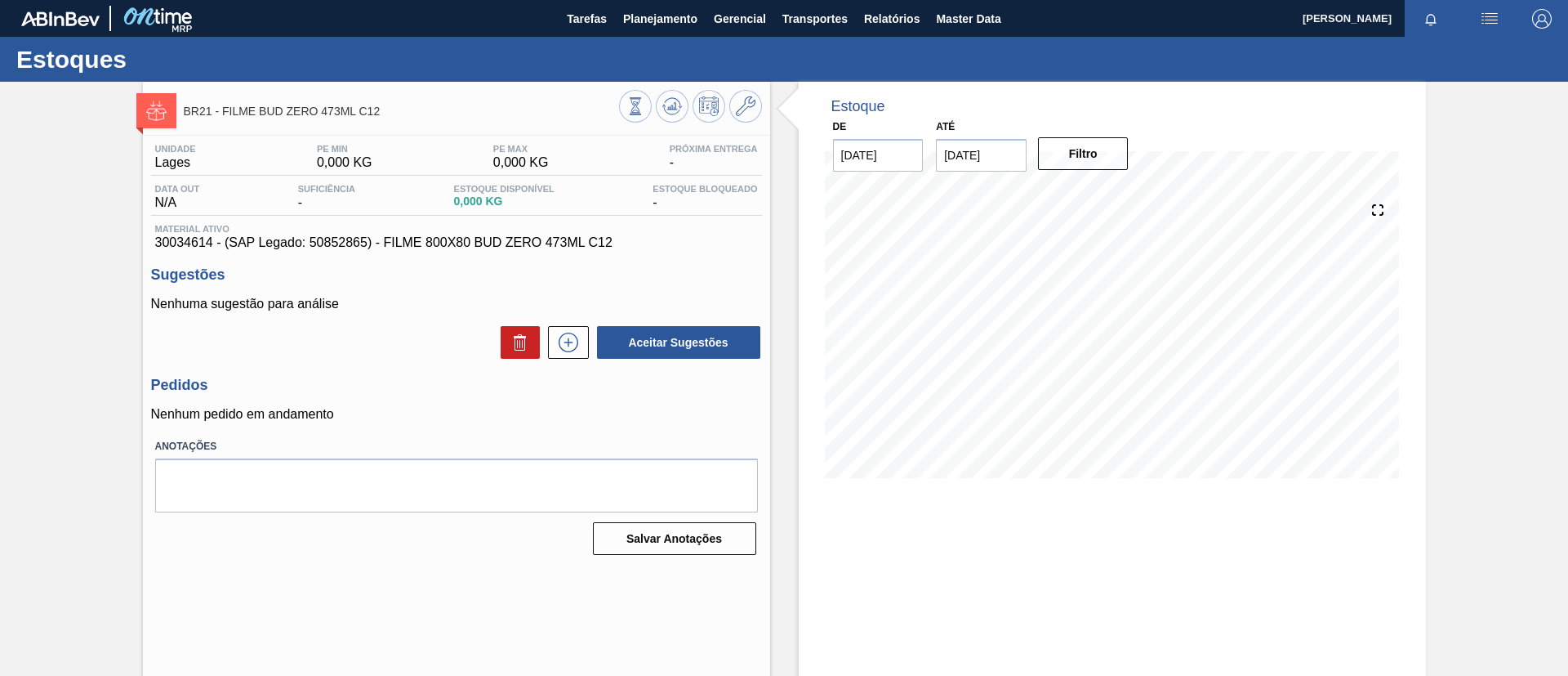
click at [799, 101] on span at bounding box center [808, 110] width 20 height 56
click at [753, 99] on icon at bounding box center [746, 106] width 19 height 19
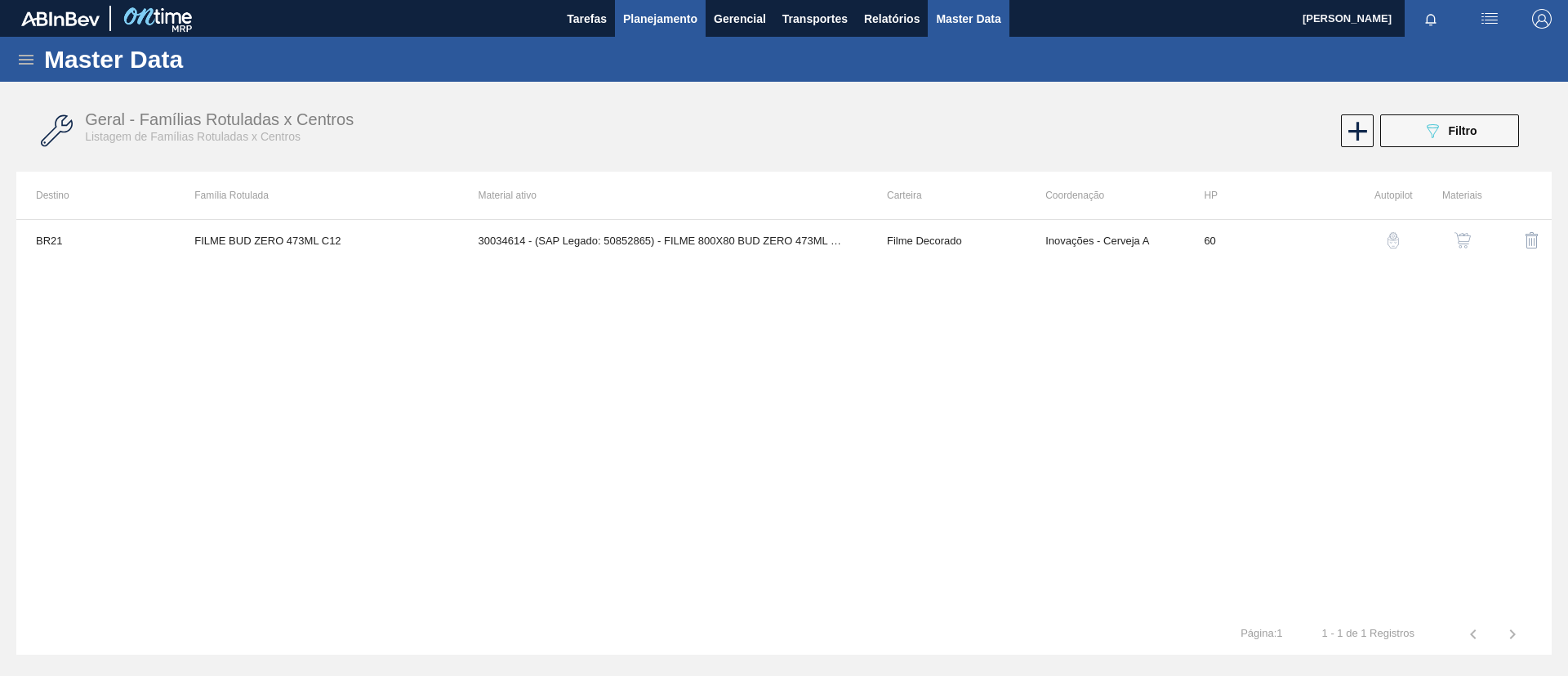
click at [629, 33] on button "Planejamento" at bounding box center [660, 18] width 91 height 37
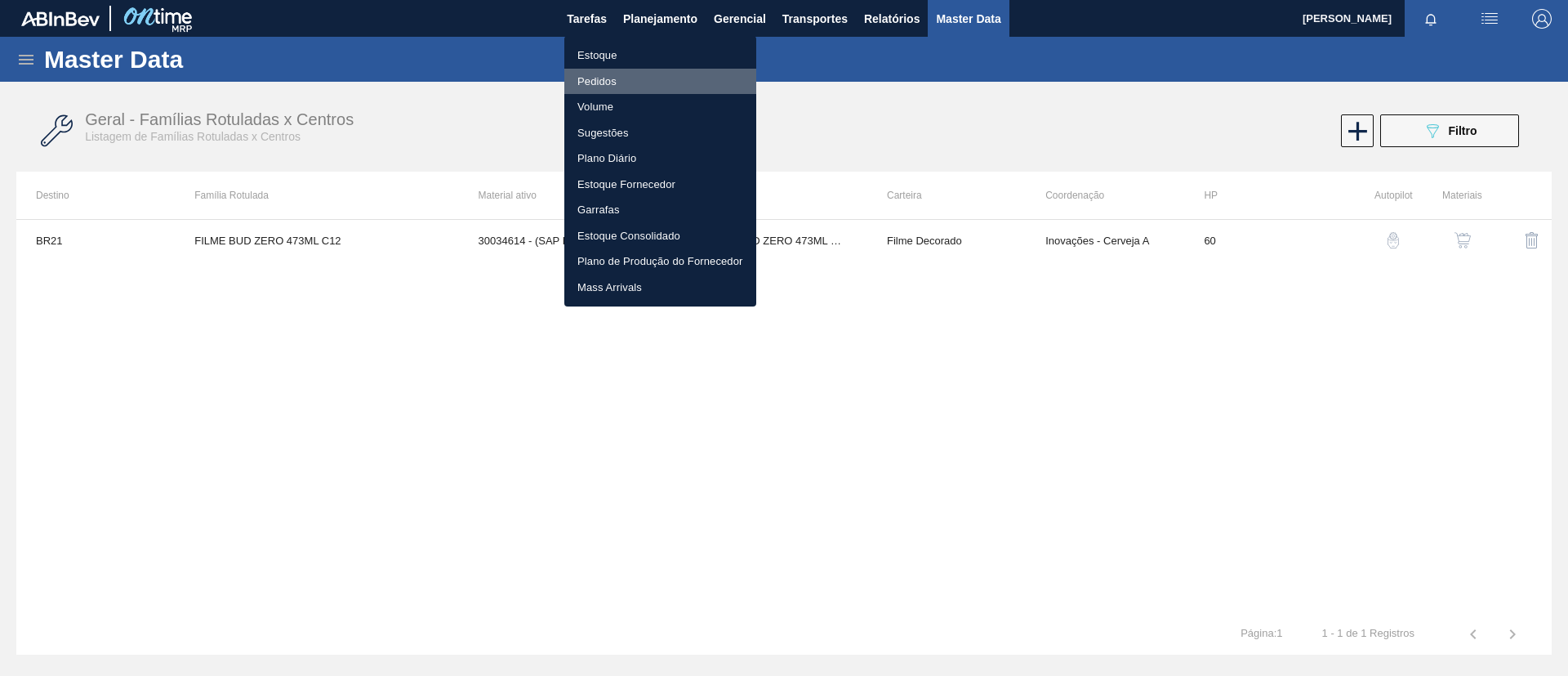
click at [629, 75] on li "Pedidos" at bounding box center [660, 82] width 192 height 26
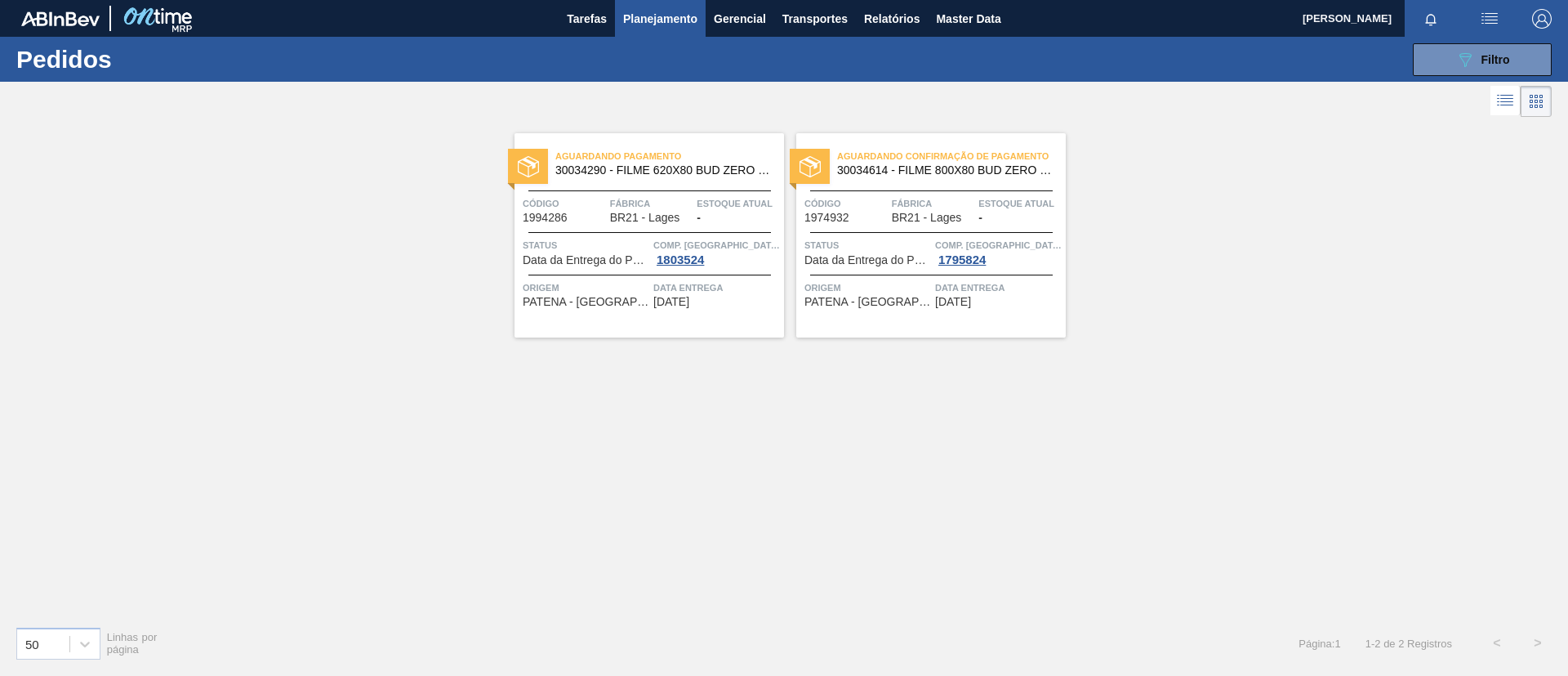
click at [719, 179] on div "Aguardando Pagamento 30034290 - FILME 620X80 BUD ZERO 350 SLK C8" at bounding box center [649, 164] width 270 height 37
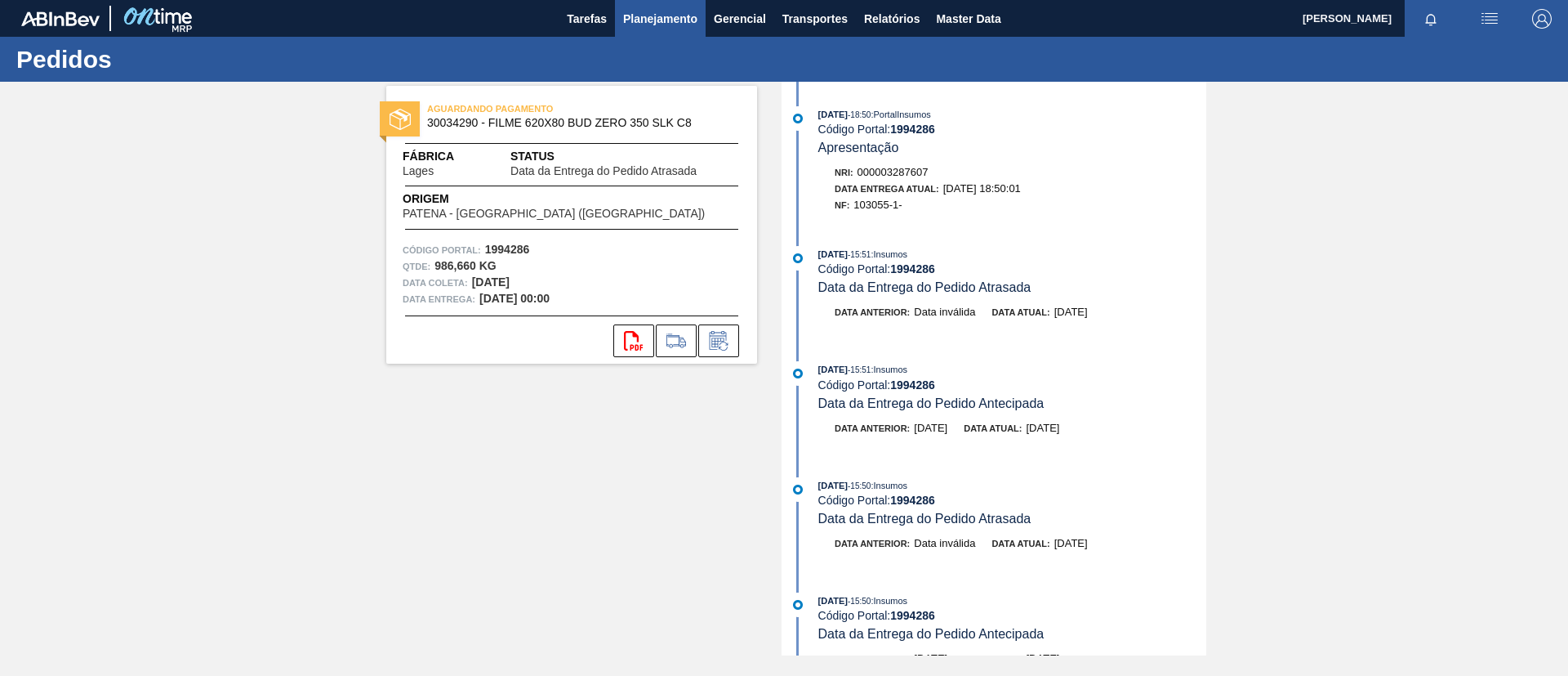
click at [650, 21] on span "Planejamento" at bounding box center [660, 18] width 74 height 19
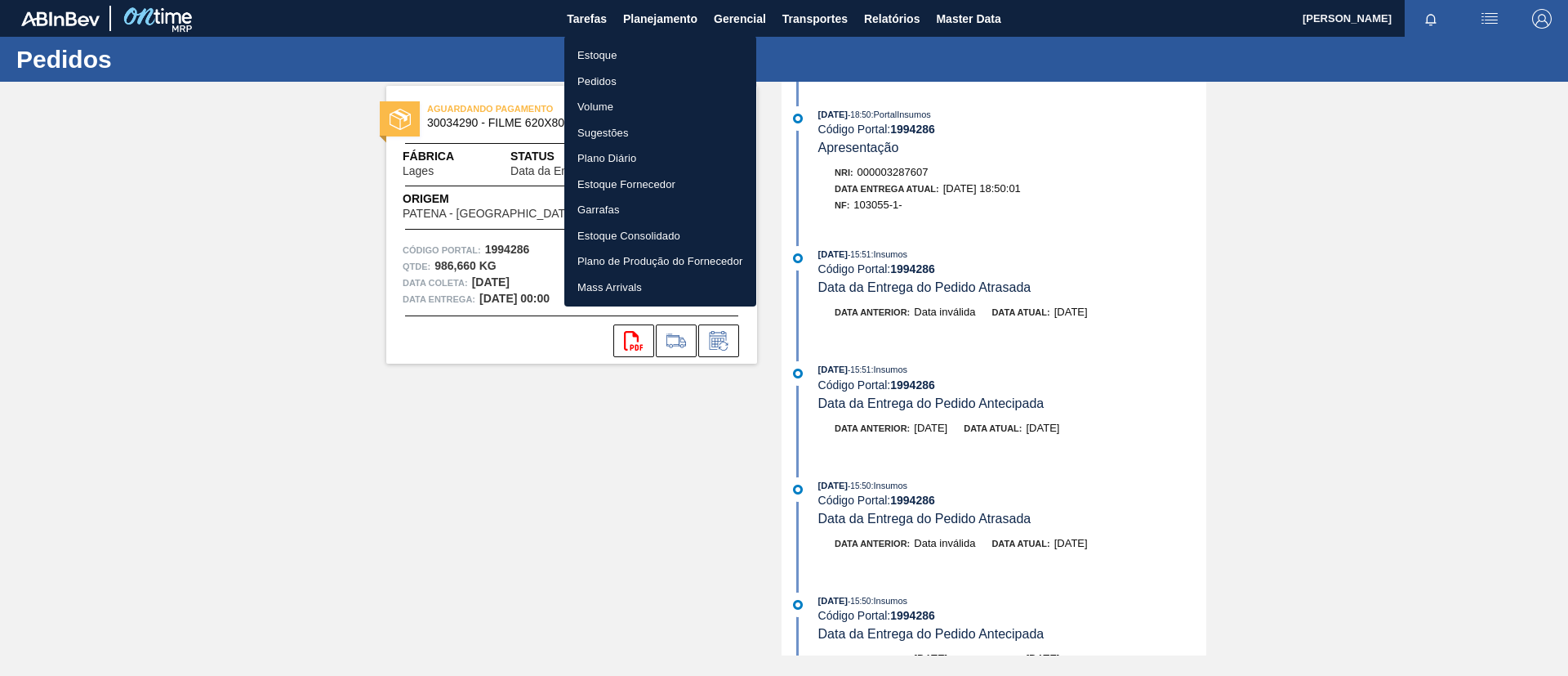
click at [652, 56] on li "Estoque" at bounding box center [660, 56] width 192 height 26
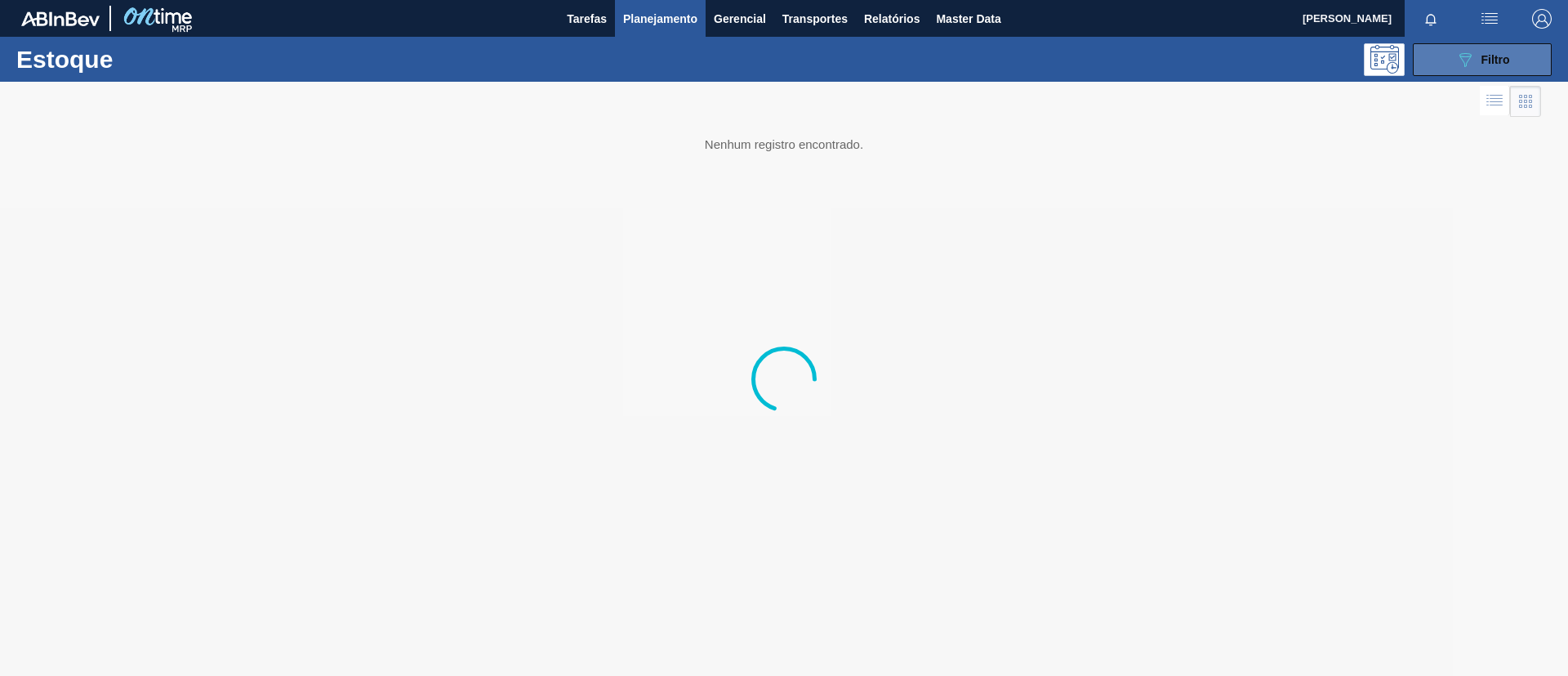
click at [1522, 62] on button "089F7B8B-B2A5-4AFE-B5C0-19BA573D28AC Filtro" at bounding box center [1482, 59] width 139 height 32
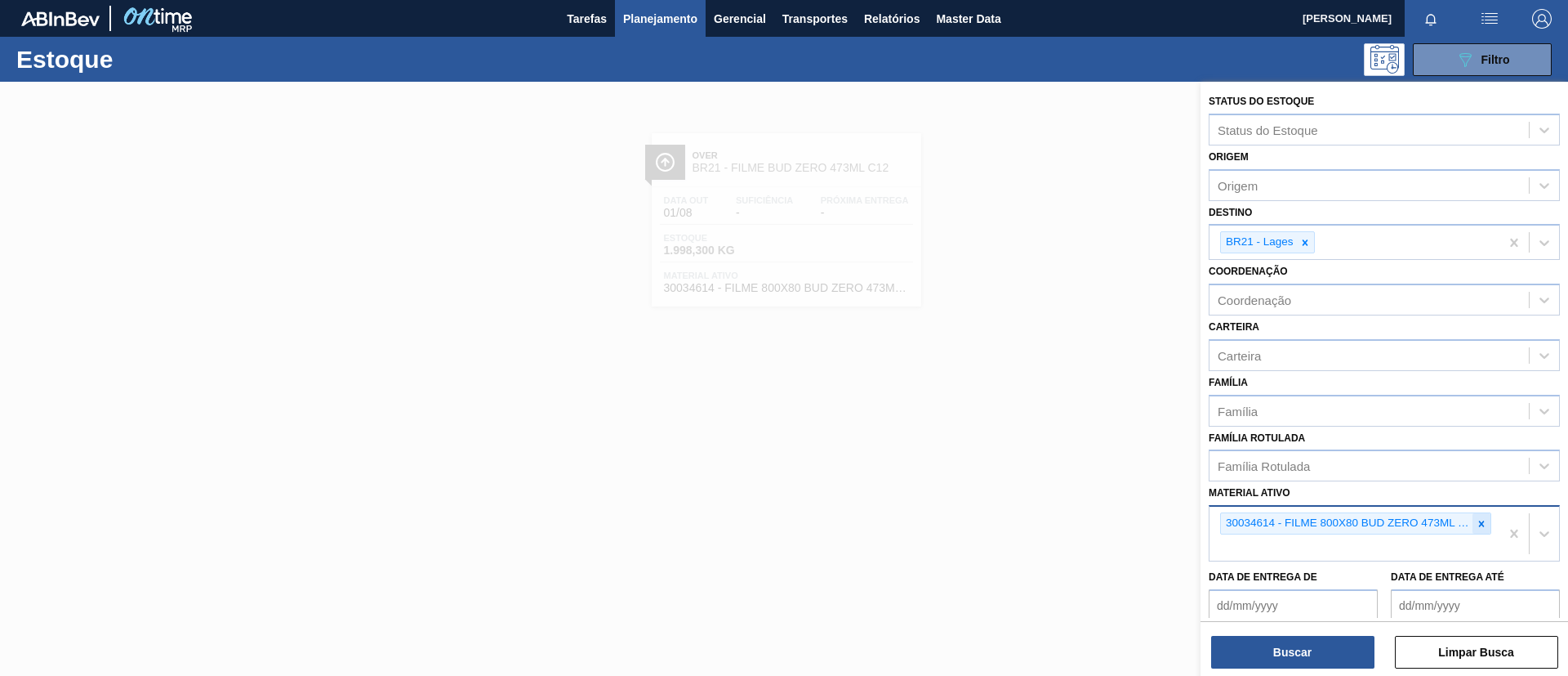
click at [1482, 523] on icon at bounding box center [1481, 523] width 11 height 11
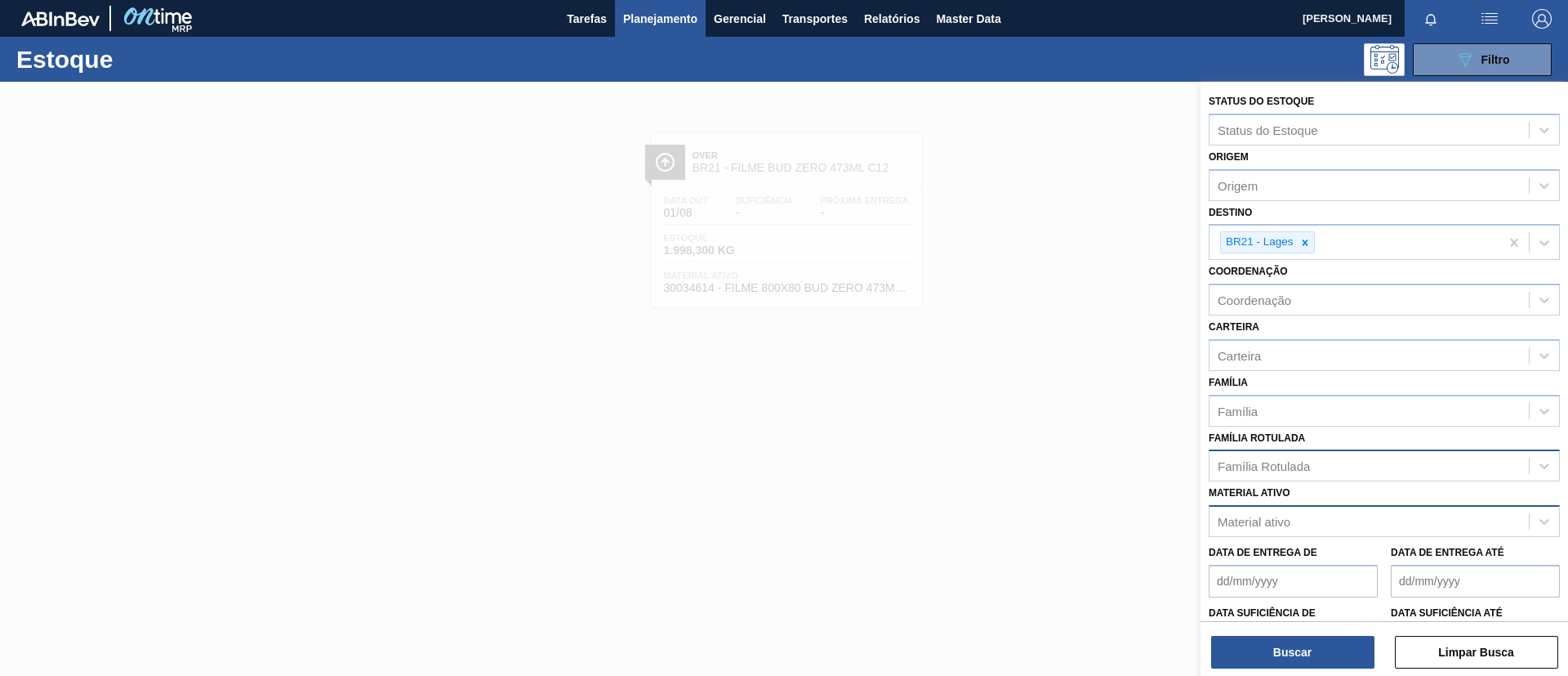
drag, startPoint x: 1422, startPoint y: 487, endPoint x: 1417, endPoint y: 479, distance: 9.4
click at [1419, 483] on div "Material ativo Material ativo" at bounding box center [1384, 509] width 351 height 56
click at [1417, 479] on div "Família Rotulada" at bounding box center [1384, 466] width 351 height 31
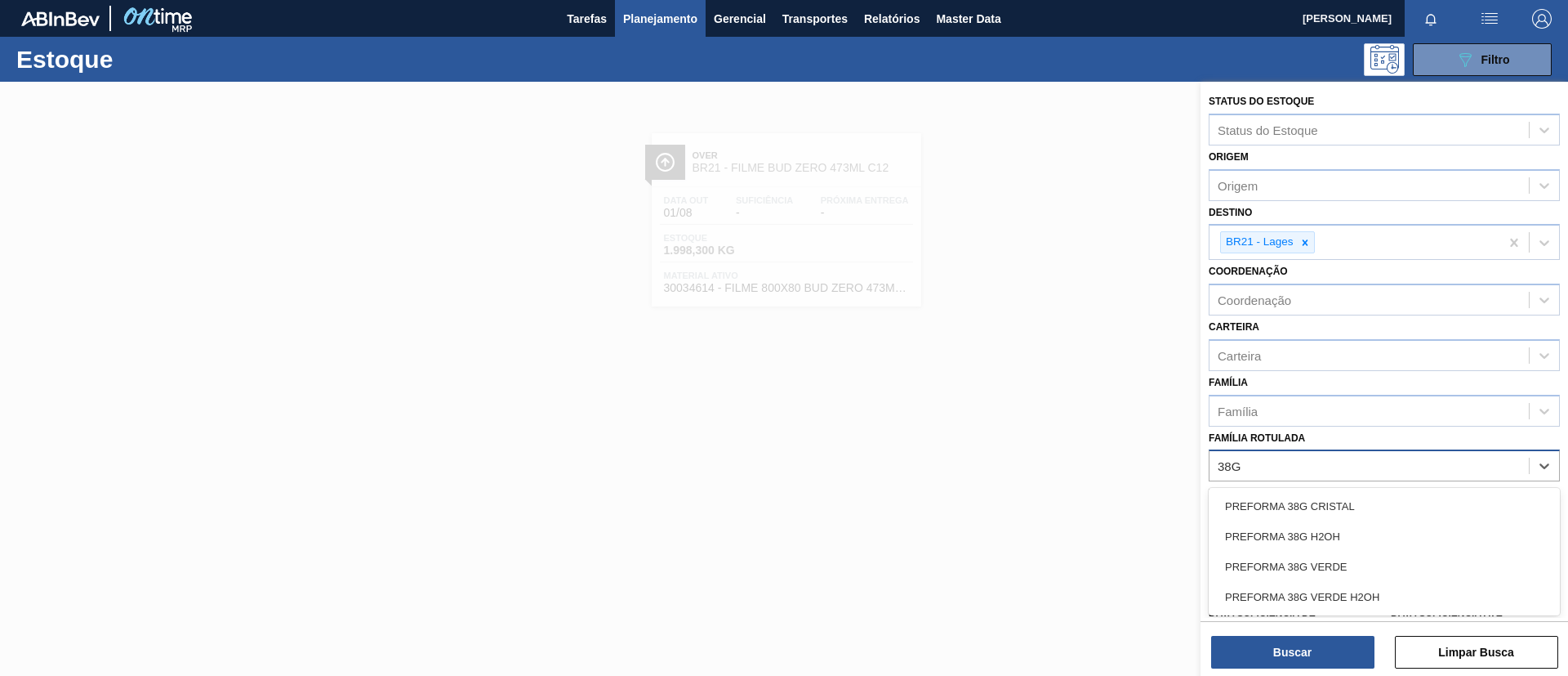
type Rotulada "38G"
drag, startPoint x: 1376, startPoint y: 493, endPoint x: 1329, endPoint y: 410, distance: 95.4
click at [1375, 493] on div "PREFORMA 38G CRISTAL" at bounding box center [1384, 506] width 351 height 31
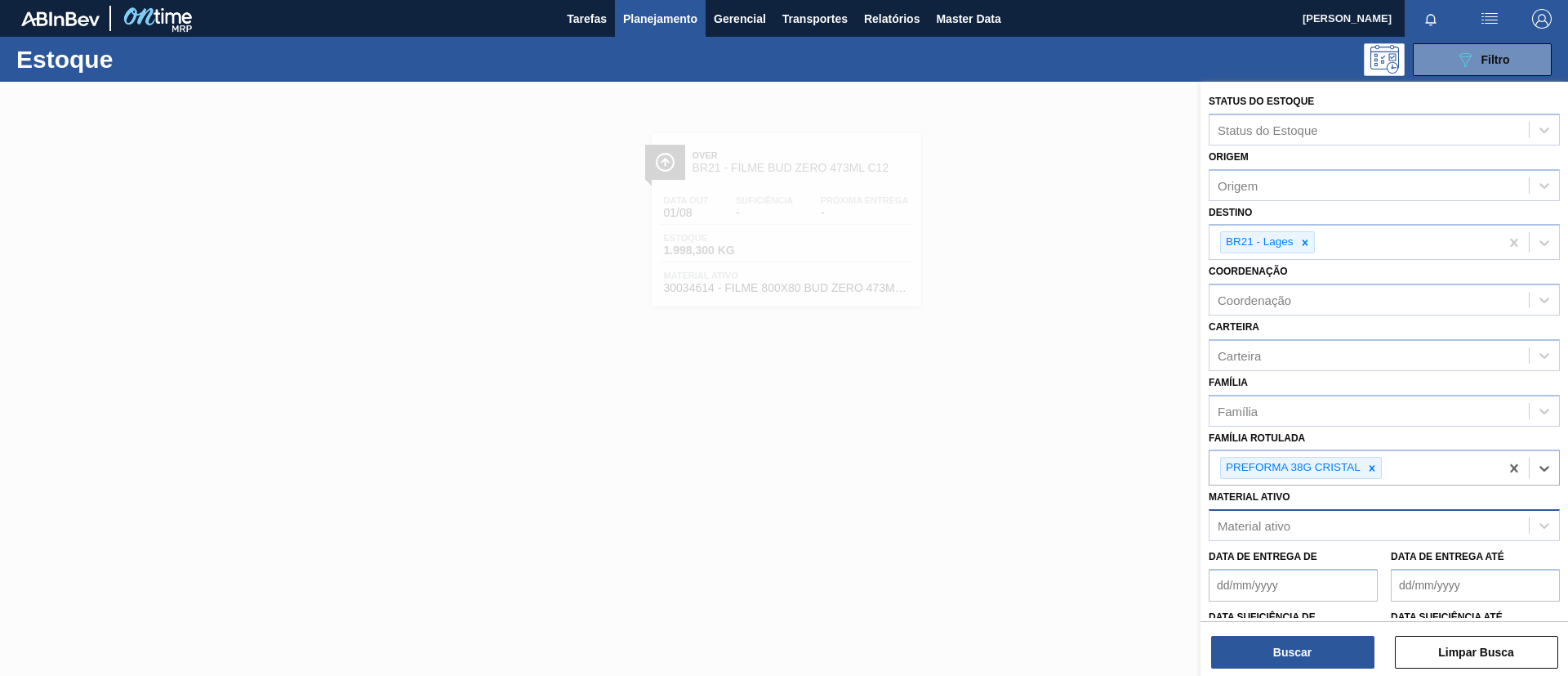
drag, startPoint x: 1311, startPoint y: 247, endPoint x: 1311, endPoint y: 326, distance: 79.0
click at [1311, 248] on div at bounding box center [1305, 242] width 18 height 20
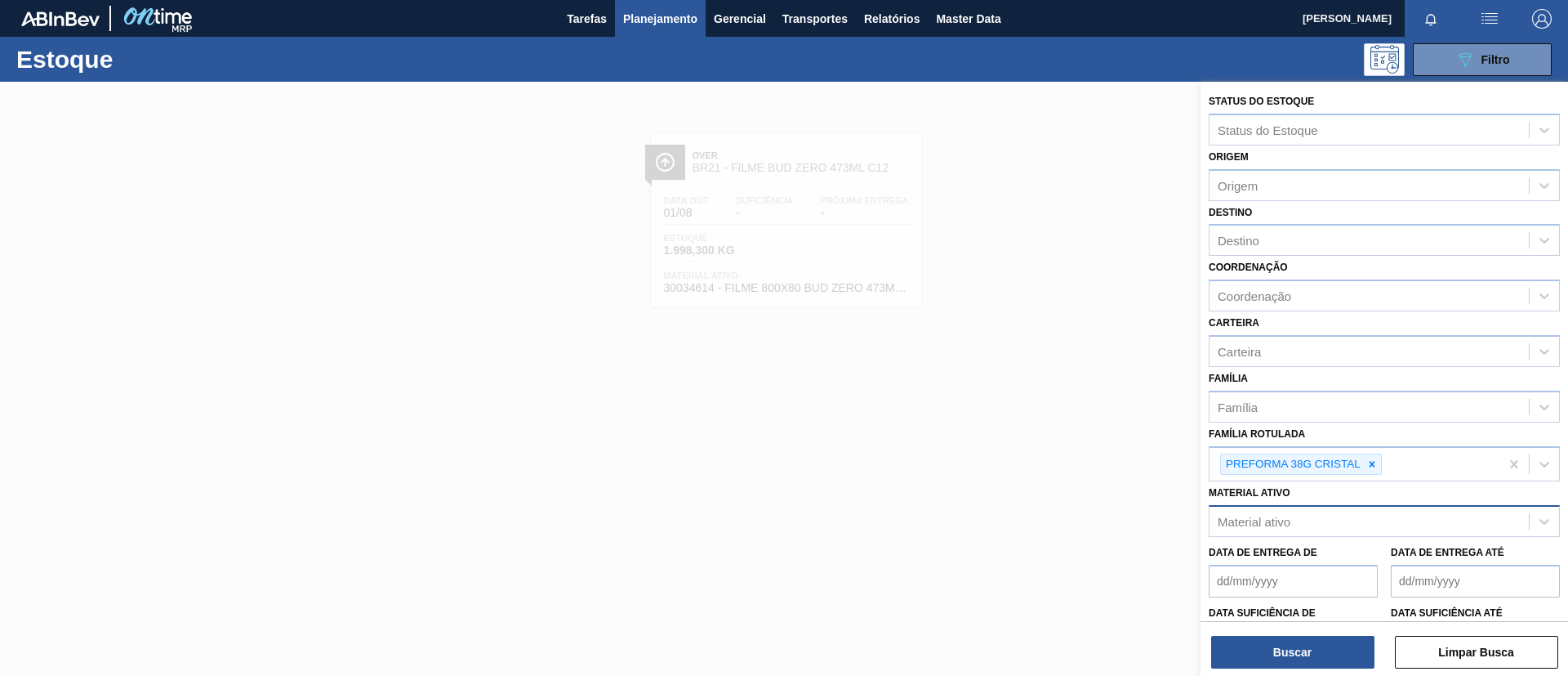
click at [1330, 634] on div "Buscar Limpar Busca" at bounding box center [1384, 644] width 368 height 45
click at [1331, 638] on button "Buscar" at bounding box center [1292, 652] width 163 height 32
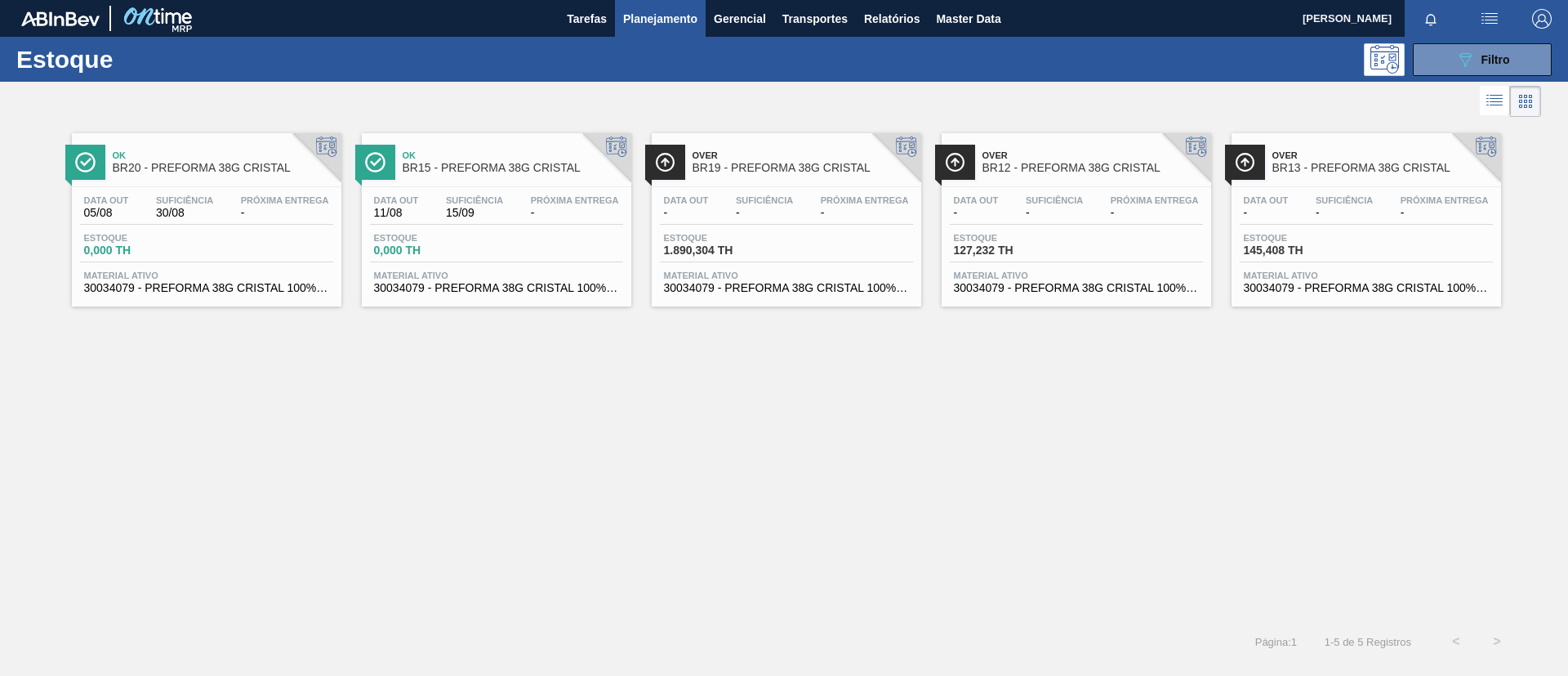
click at [776, 171] on span "BR19 - PREFORMA 38G CRISTAL" at bounding box center [802, 168] width 221 height 12
click at [508, 162] on span "BR15 - PREFORMA 38G CRISTAL" at bounding box center [512, 168] width 221 height 12
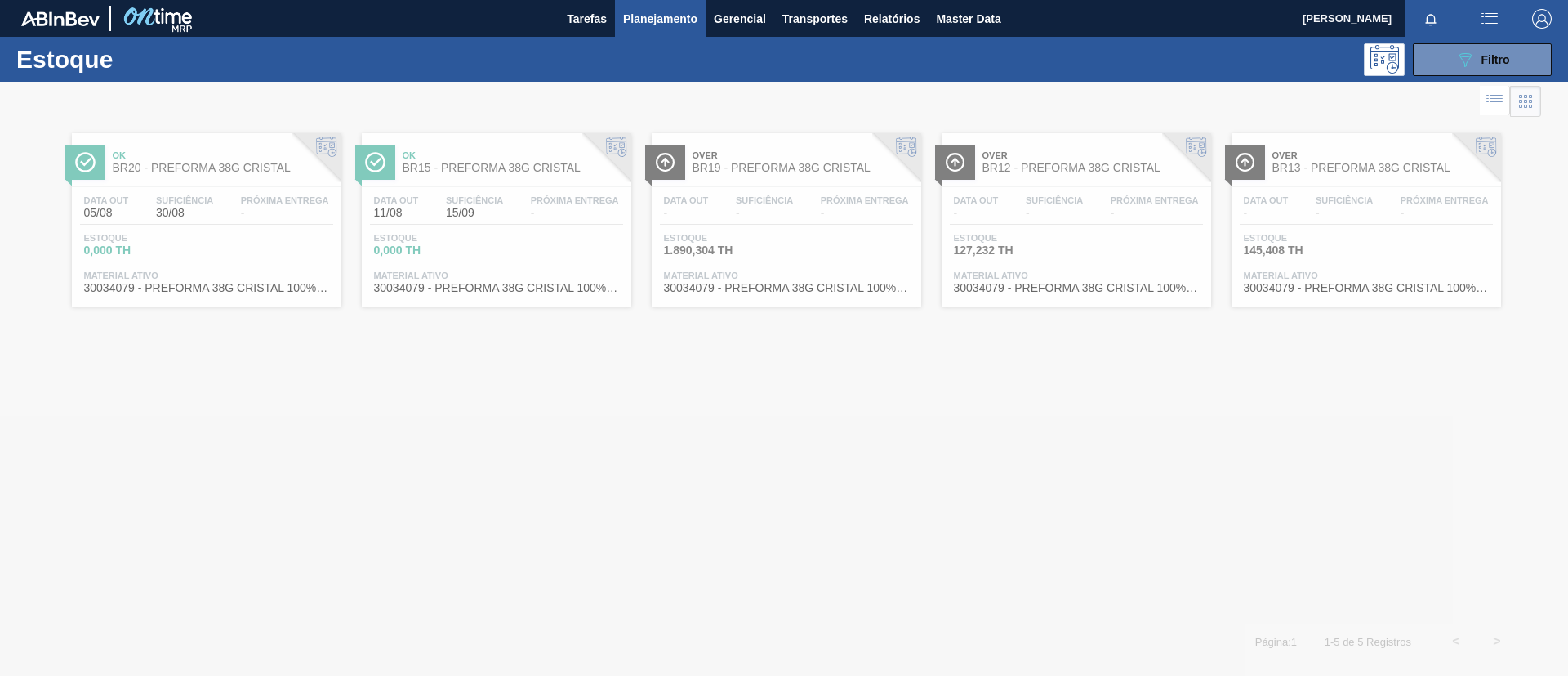
click at [1153, 174] on div at bounding box center [784, 379] width 1568 height 594
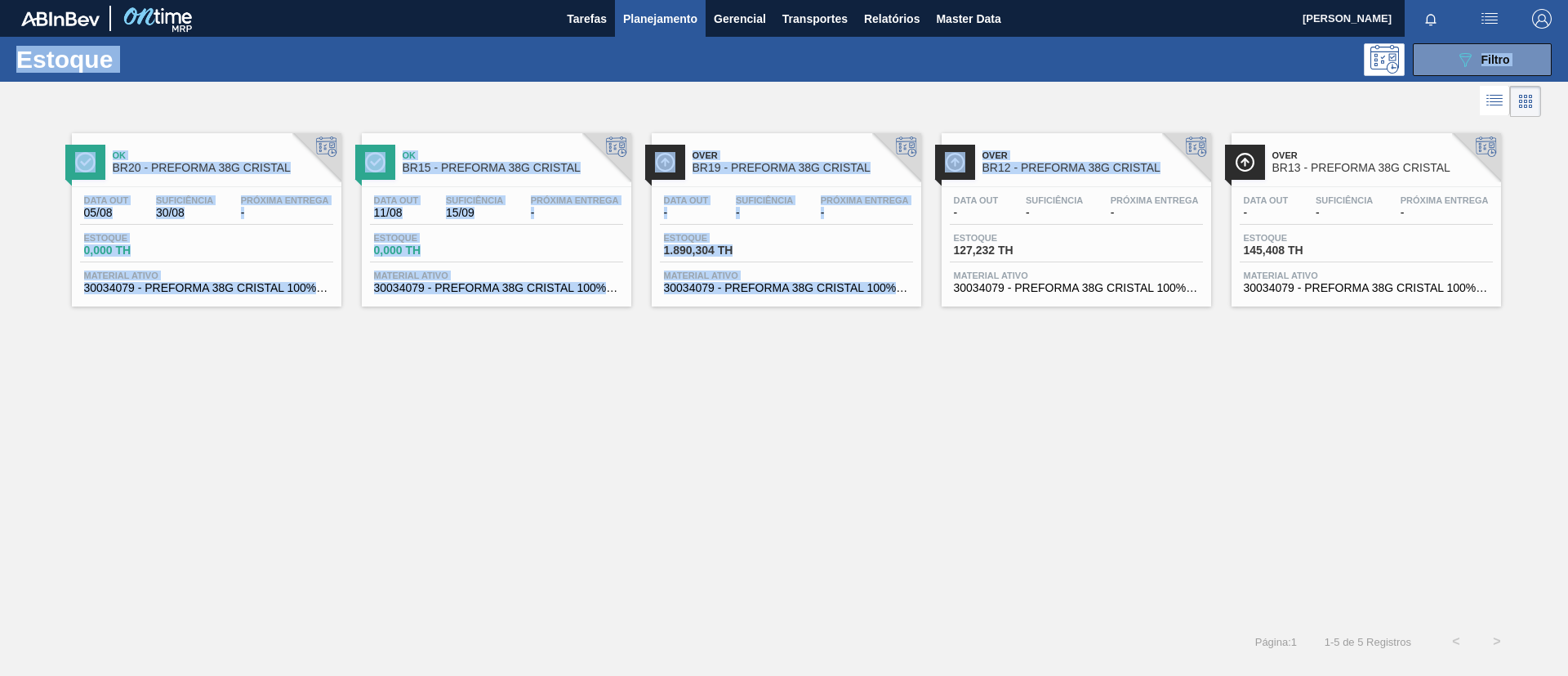
click at [1153, 174] on div "Over BR12 - PREFORMA 38G CRISTAL" at bounding box center [1092, 162] width 221 height 37
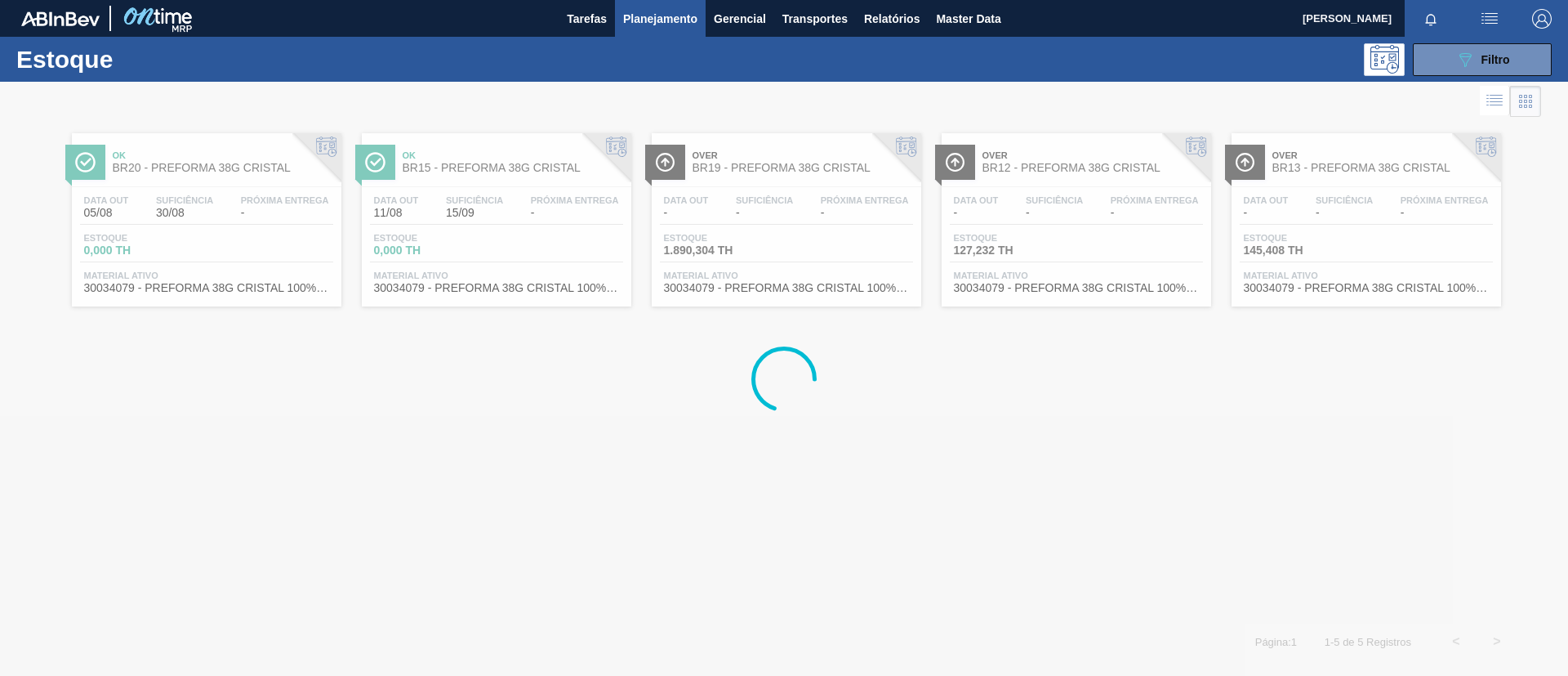
click at [1374, 162] on div at bounding box center [784, 379] width 1568 height 594
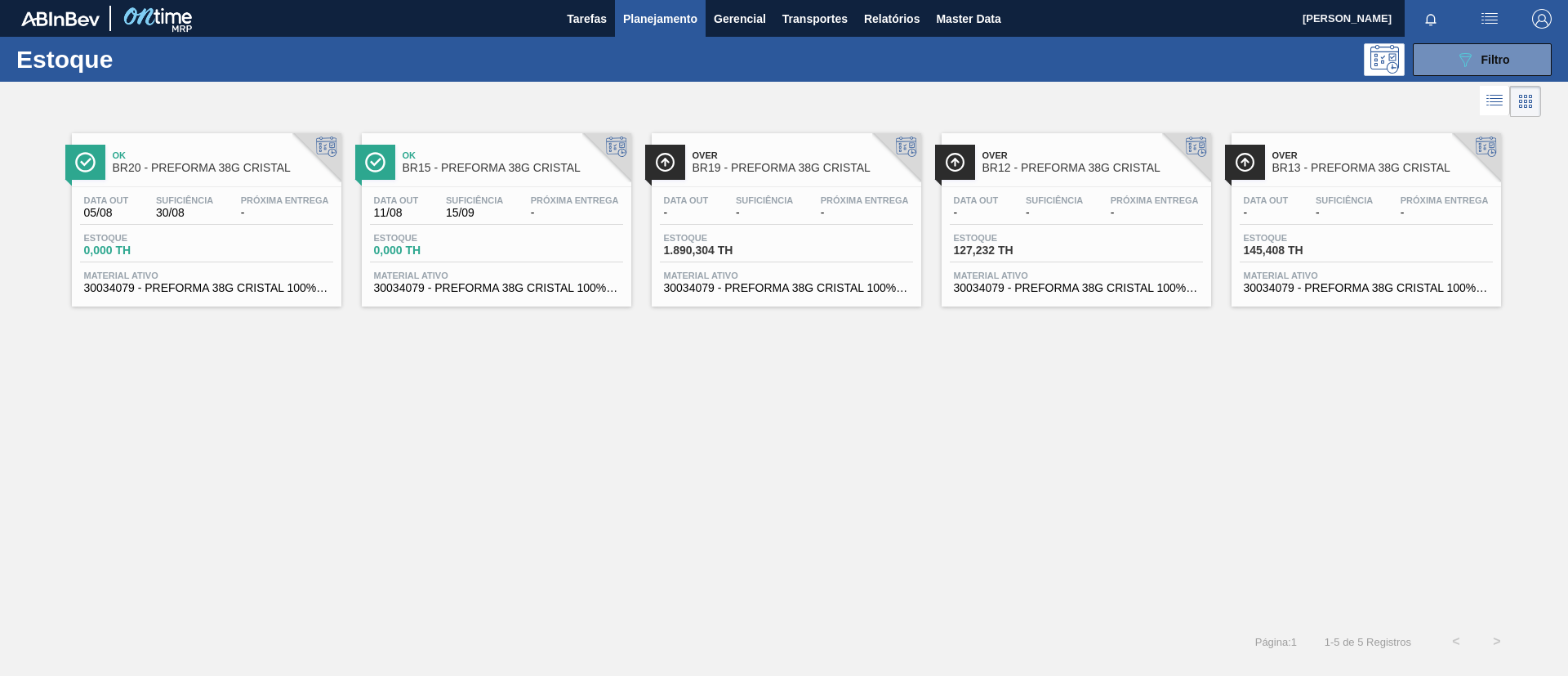
click at [198, 169] on span "BR20 - PREFORMA 38G CRISTAL" at bounding box center [223, 168] width 221 height 12
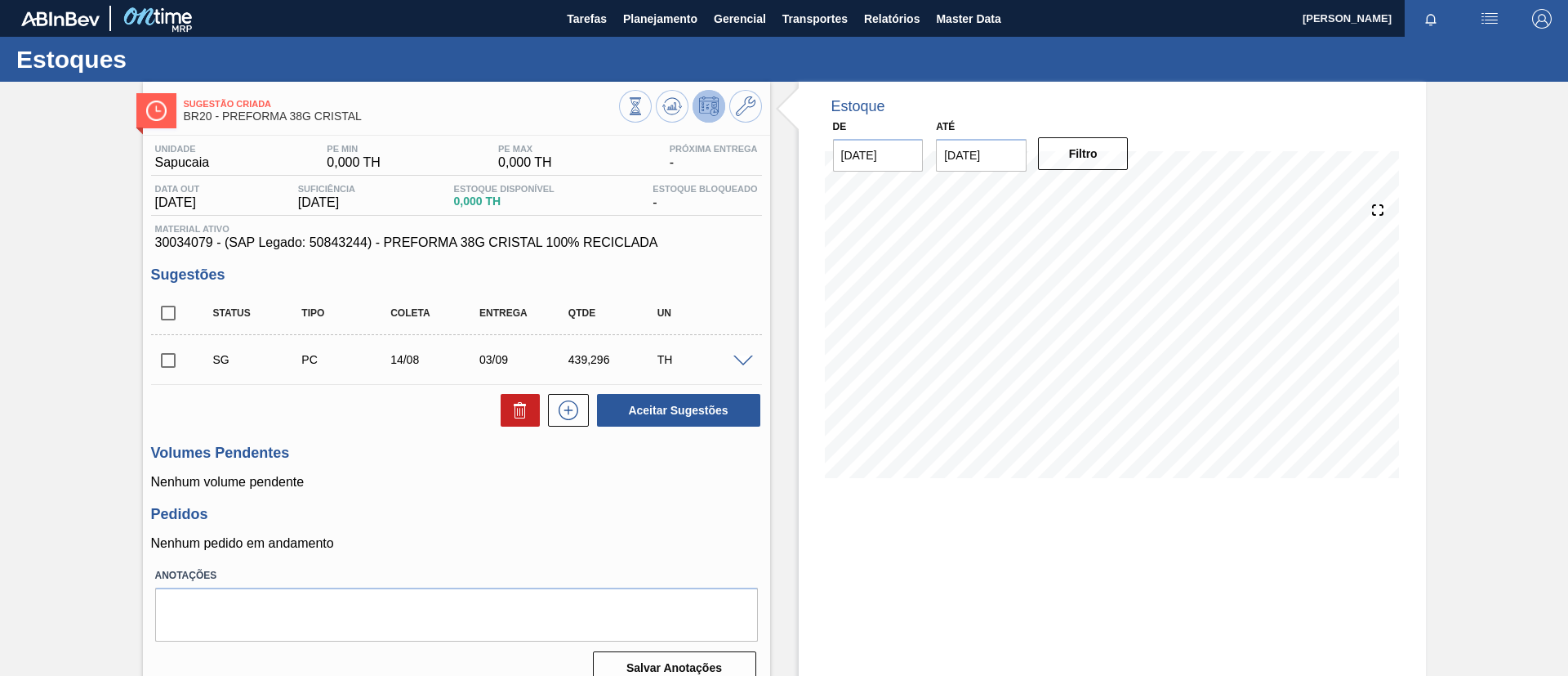
click at [747, 361] on span at bounding box center [743, 362] width 19 height 12
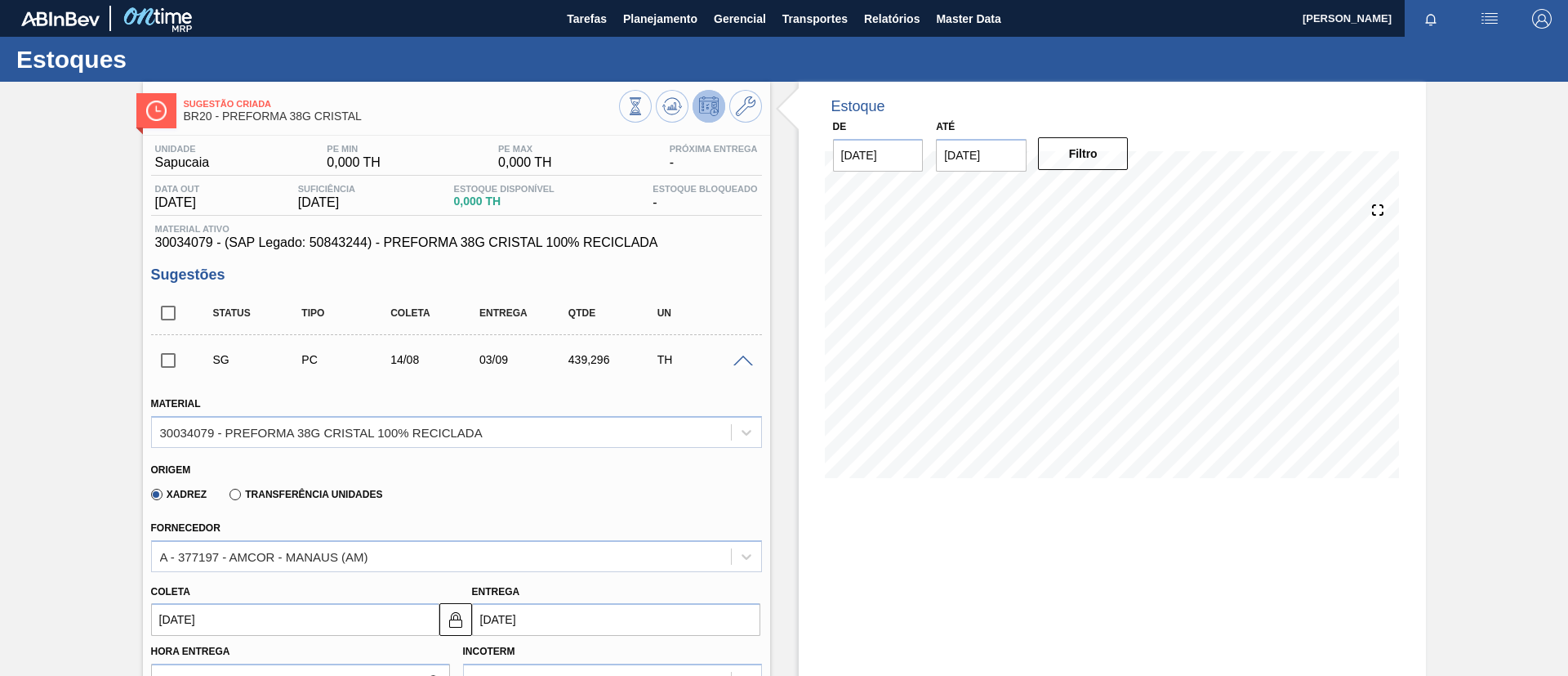
click at [747, 361] on span at bounding box center [743, 362] width 19 height 12
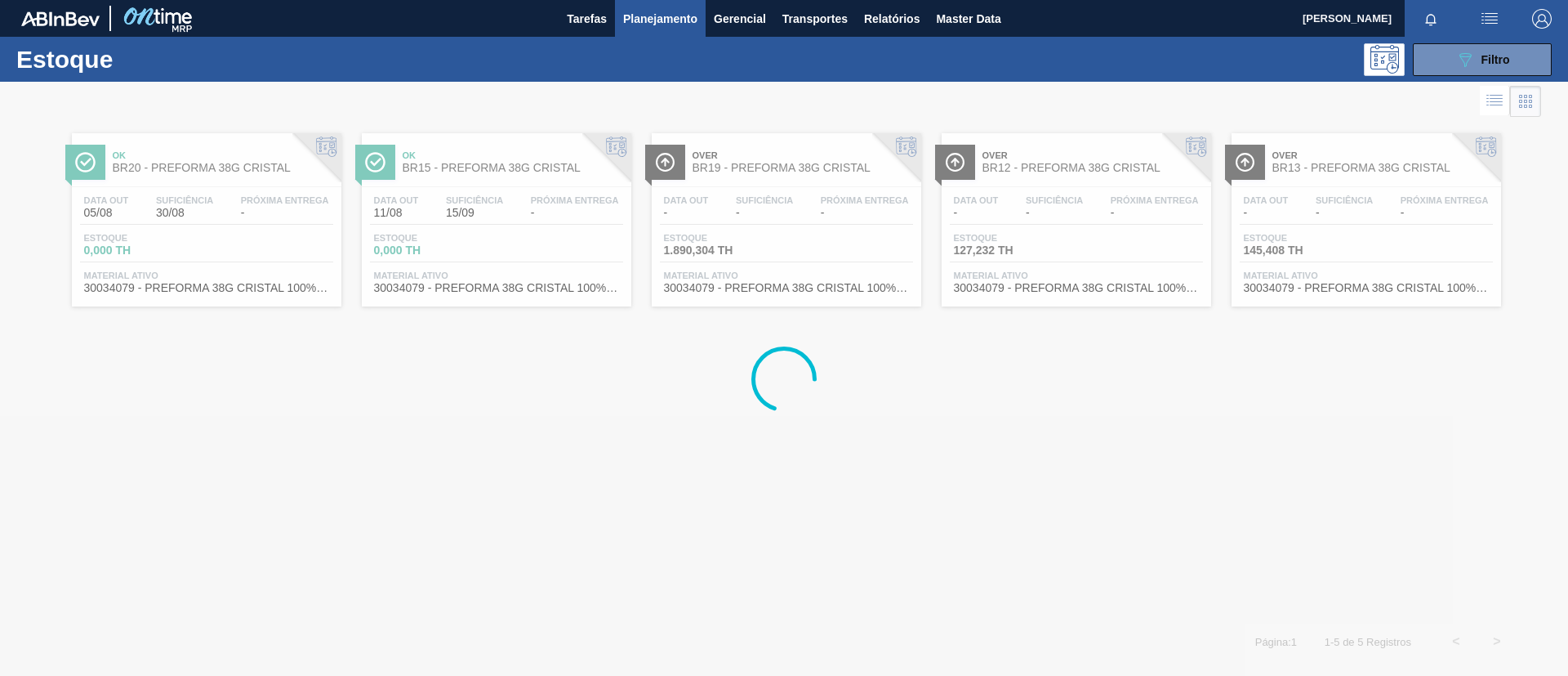
click at [544, 171] on div at bounding box center [784, 379] width 1568 height 594
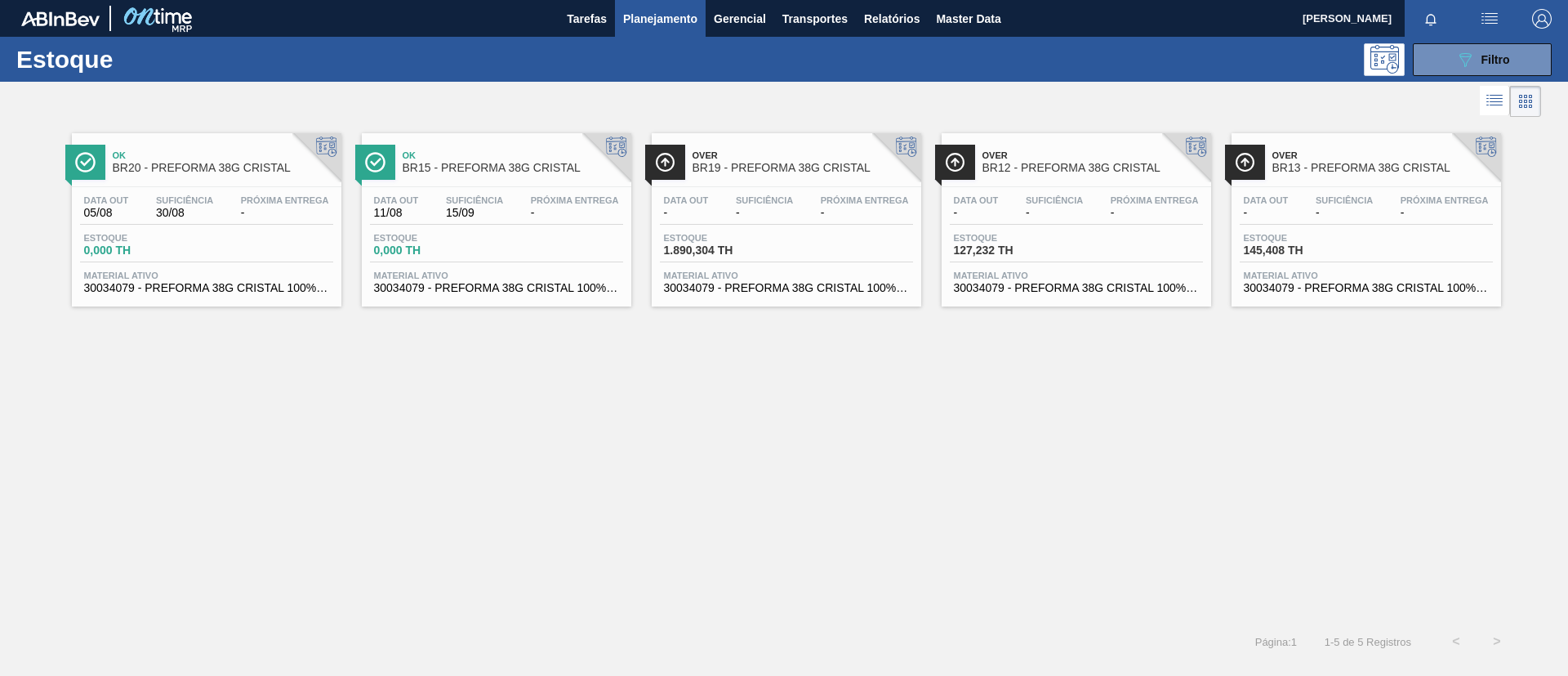
click at [538, 165] on span "BR15 - PREFORMA 38G CRISTAL" at bounding box center [512, 168] width 221 height 12
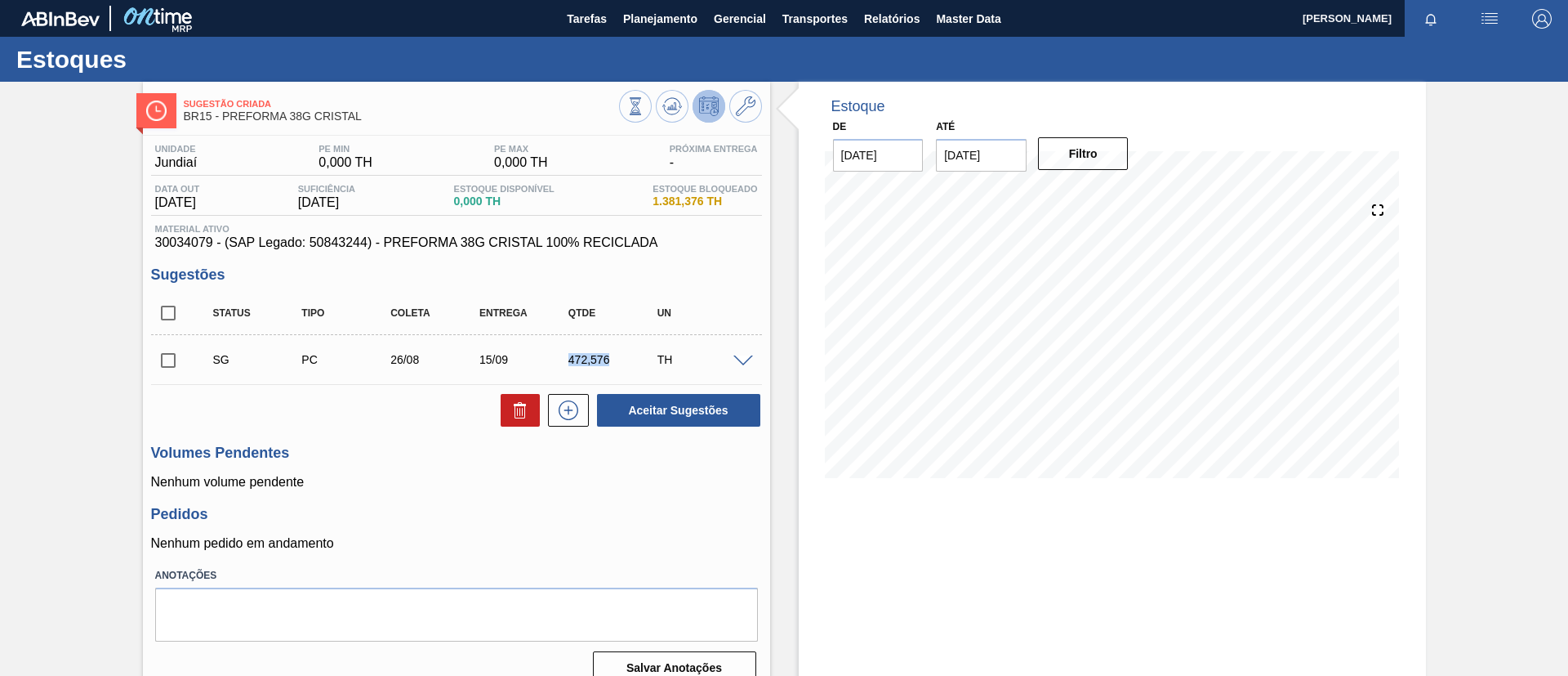
drag, startPoint x: 561, startPoint y: 363, endPoint x: 617, endPoint y: 368, distance: 56.2
click at [617, 368] on div "SG PC 26/08 15/09 472,576 TH" at bounding box center [469, 359] width 533 height 32
copy div "472,576"
click at [0, 388] on div "Sugestão Criada BR15 - PREFORMA 38G CRISTAL Unidade Jundiaí PE MIN 0,000 TH PE …" at bounding box center [784, 392] width 1568 height 621
